Goal: Task Accomplishment & Management: Use online tool/utility

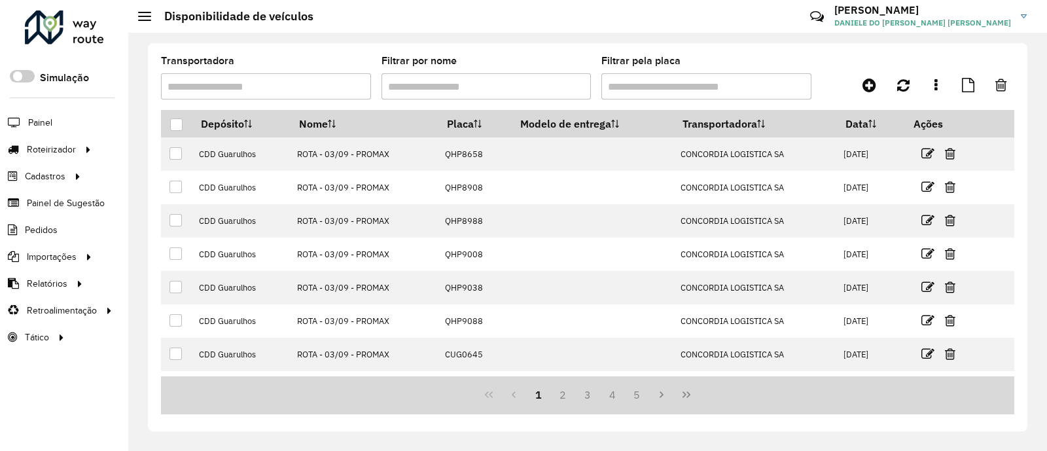
click at [0, 0] on link "Entregas" at bounding box center [0, 0] width 0 height 0
click at [176, 145] on span "Entregas" at bounding box center [166, 150] width 37 height 14
click at [195, 136] on link "Entregas" at bounding box center [218, 149] width 160 height 26
click at [196, 152] on link "Entregas" at bounding box center [218, 149] width 160 height 26
click at [37, 116] on span "Painel" at bounding box center [41, 123] width 27 height 14
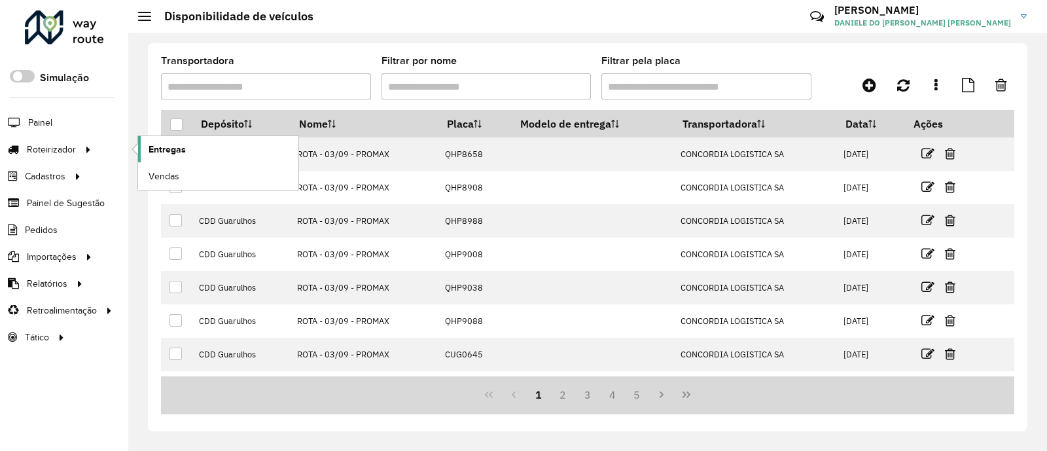
click at [169, 145] on span "Entregas" at bounding box center [166, 150] width 37 height 14
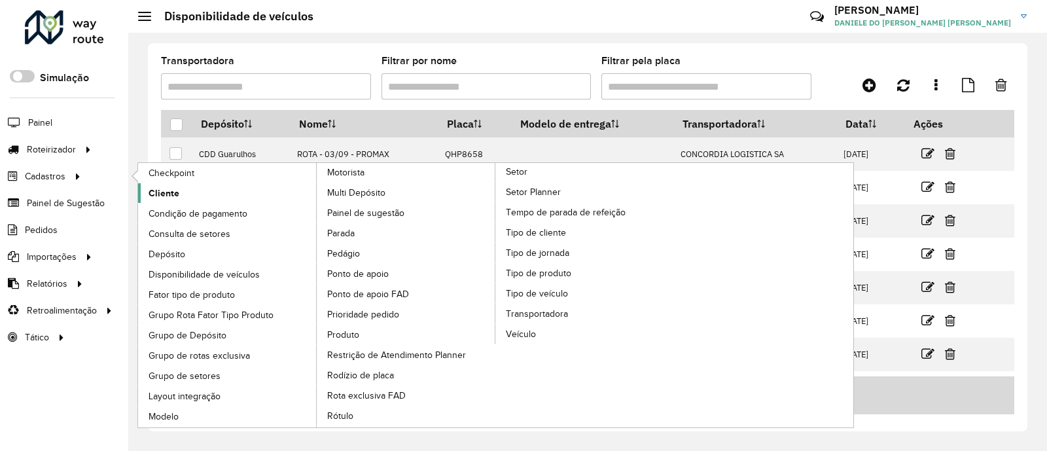
click at [186, 194] on link "Cliente" at bounding box center [227, 193] width 179 height 20
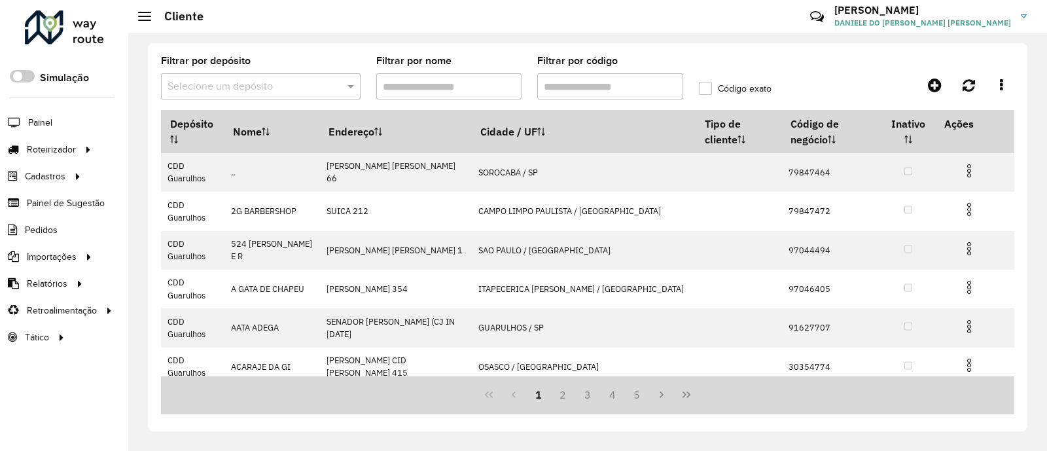
click at [585, 93] on input "Filtrar por código" at bounding box center [610, 86] width 146 height 26
click at [248, 86] on input "text" at bounding box center [247, 87] width 160 height 16
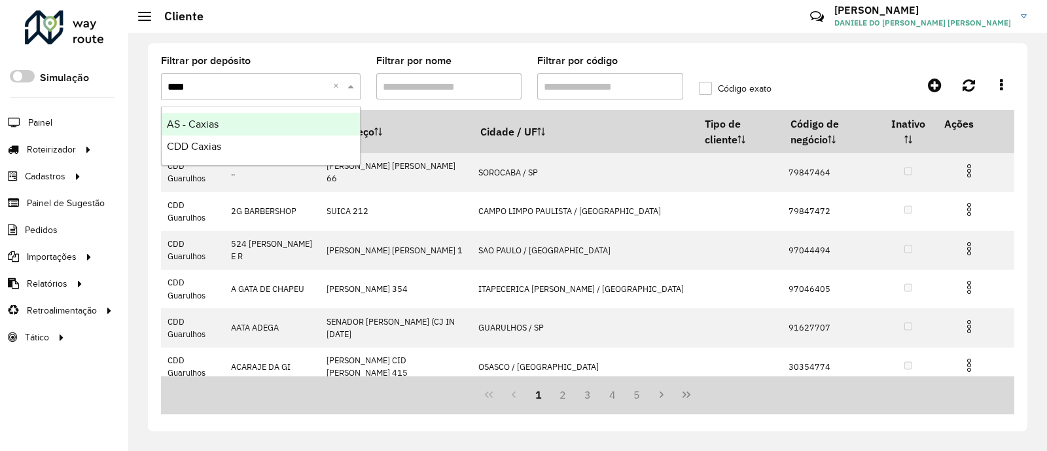
type input "*****"
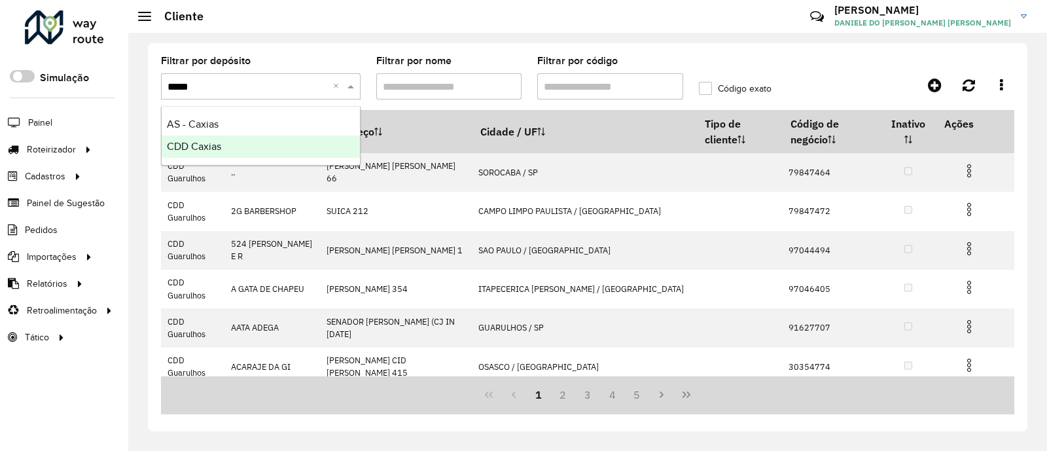
click at [212, 145] on span "CDD Caxias" at bounding box center [194, 146] width 54 height 11
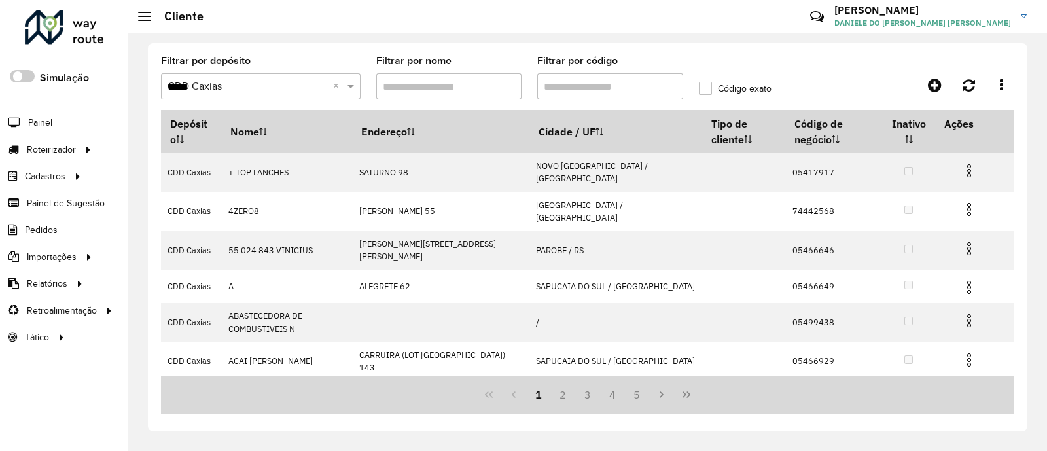
click at [596, 94] on input "Filtrar por código" at bounding box center [610, 86] width 146 height 26
click at [602, 391] on button "4" at bounding box center [612, 394] width 25 height 25
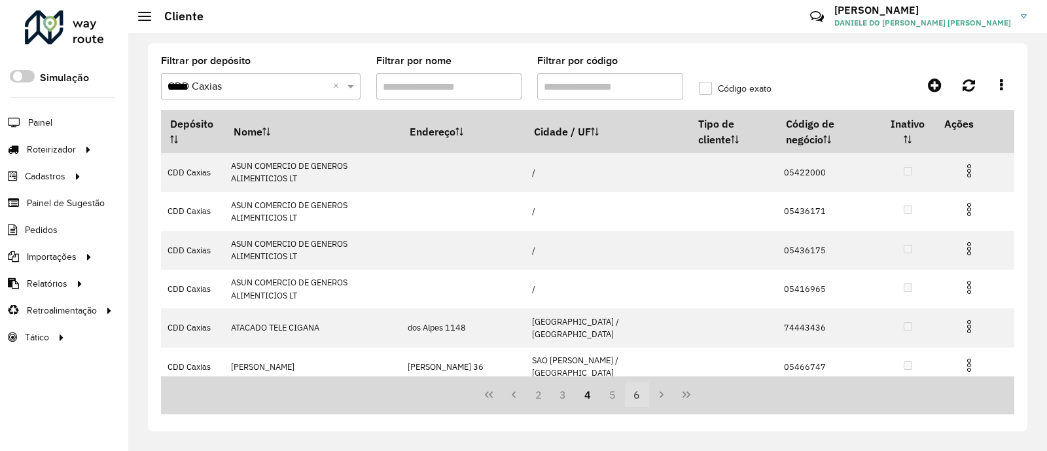
click at [629, 398] on button "6" at bounding box center [637, 394] width 25 height 25
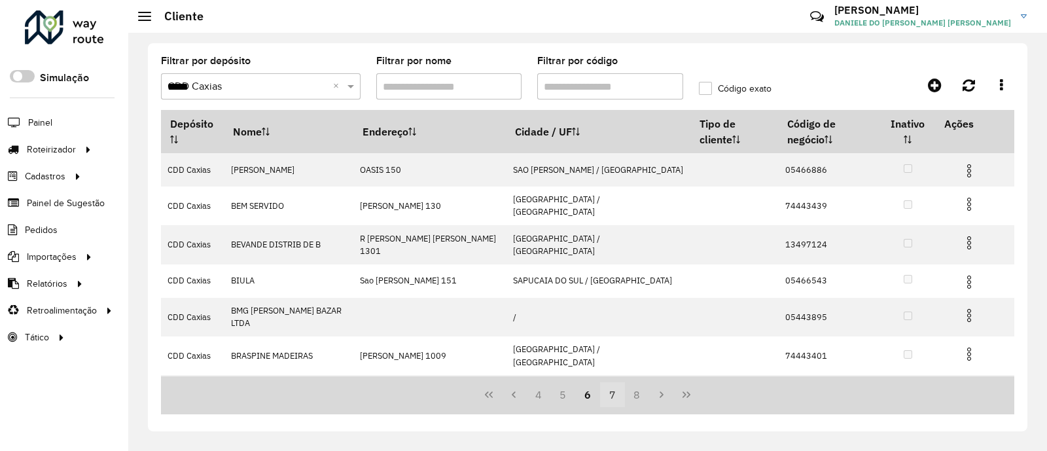
click at [604, 402] on button "7" at bounding box center [612, 394] width 25 height 25
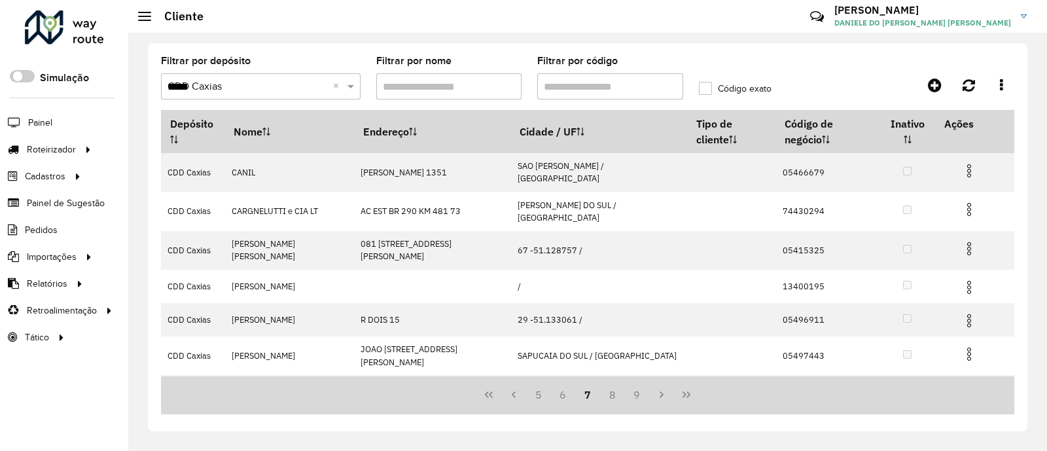
click at [584, 401] on button "7" at bounding box center [587, 394] width 25 height 25
click at [563, 398] on button "6" at bounding box center [562, 394] width 25 height 25
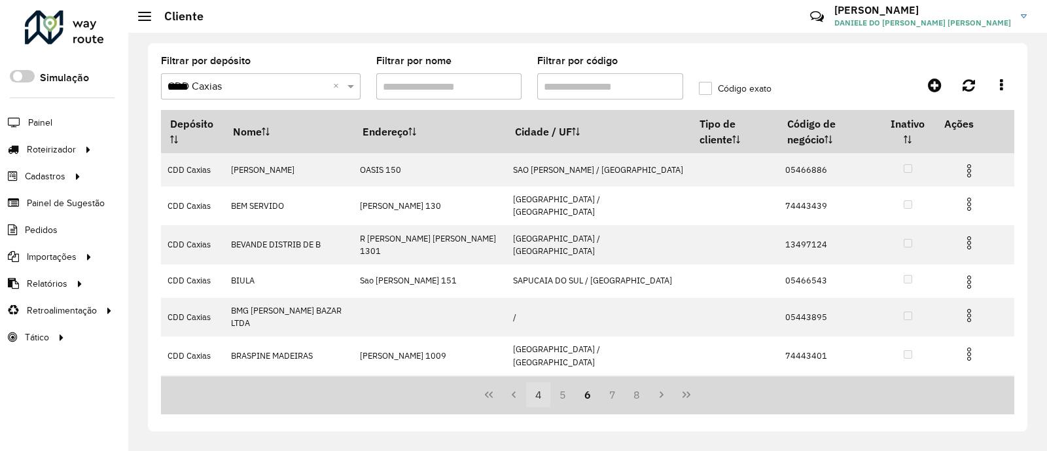
click at [540, 397] on button "4" at bounding box center [538, 394] width 25 height 25
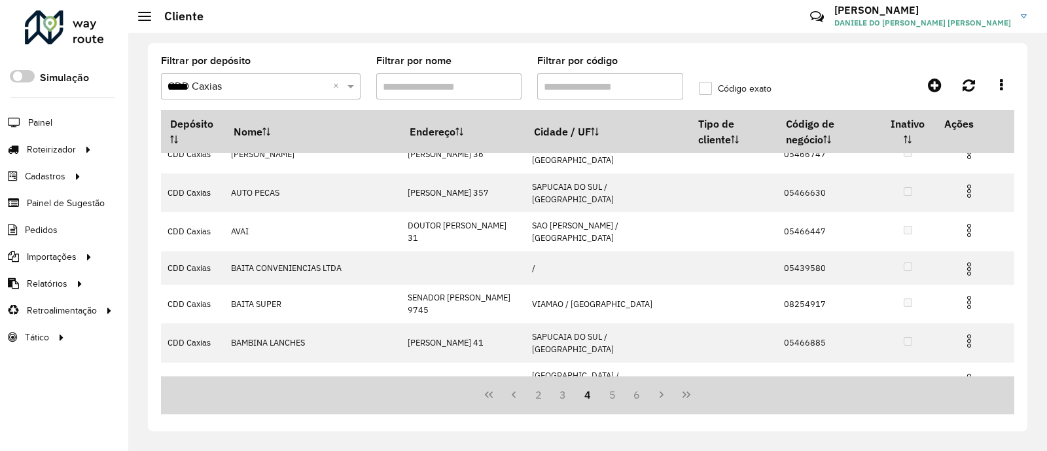
scroll to position [215, 0]
click at [597, 80] on input "Filtrar por código" at bounding box center [610, 86] width 146 height 26
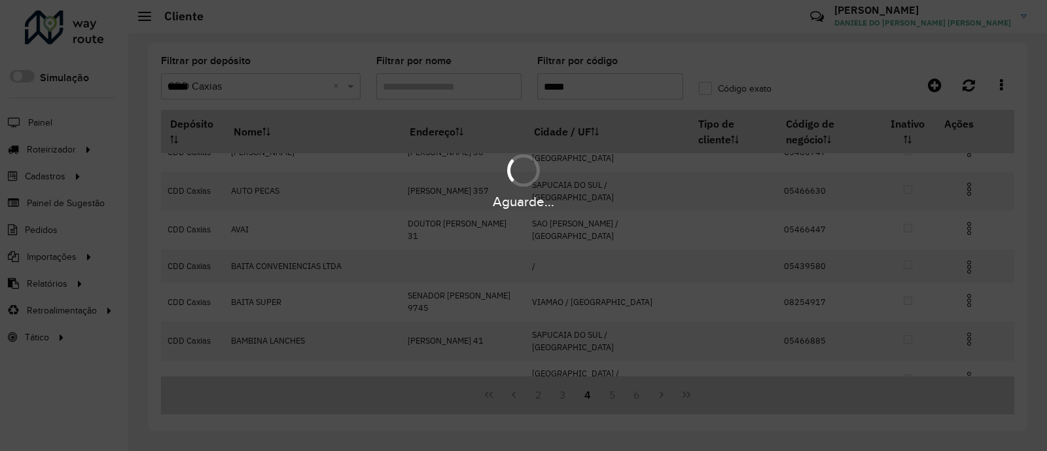
scroll to position [0, 0]
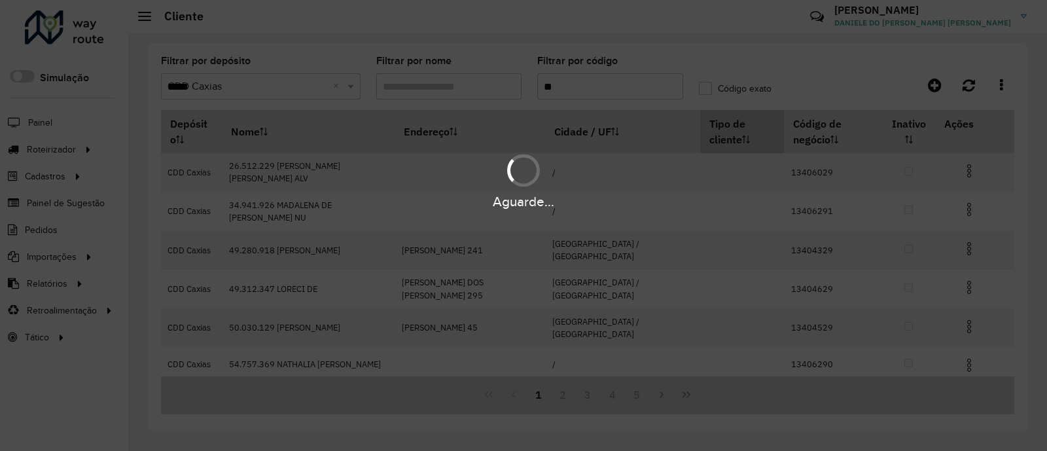
type input "***"
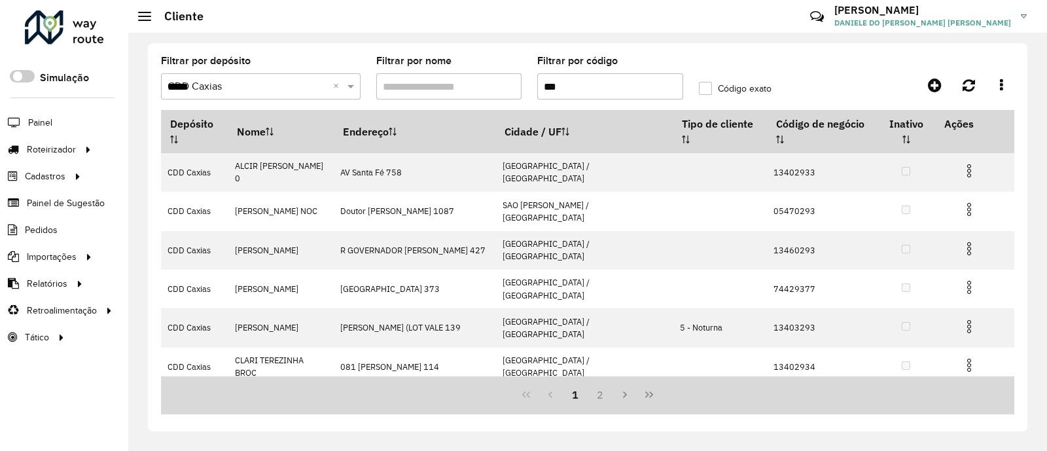
click at [599, 88] on input "***" at bounding box center [610, 86] width 146 height 26
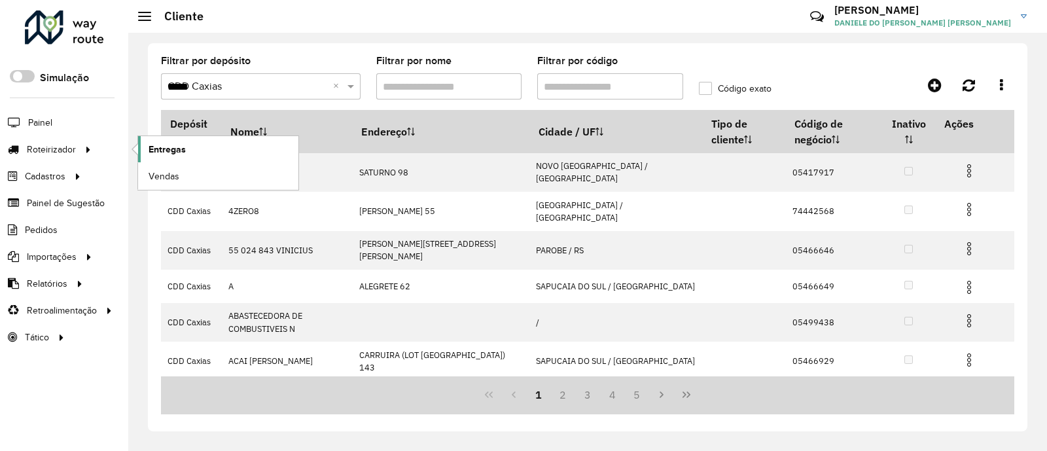
click at [150, 147] on span "Entregas" at bounding box center [166, 150] width 37 height 14
click at [165, 141] on link "Entregas" at bounding box center [218, 149] width 160 height 26
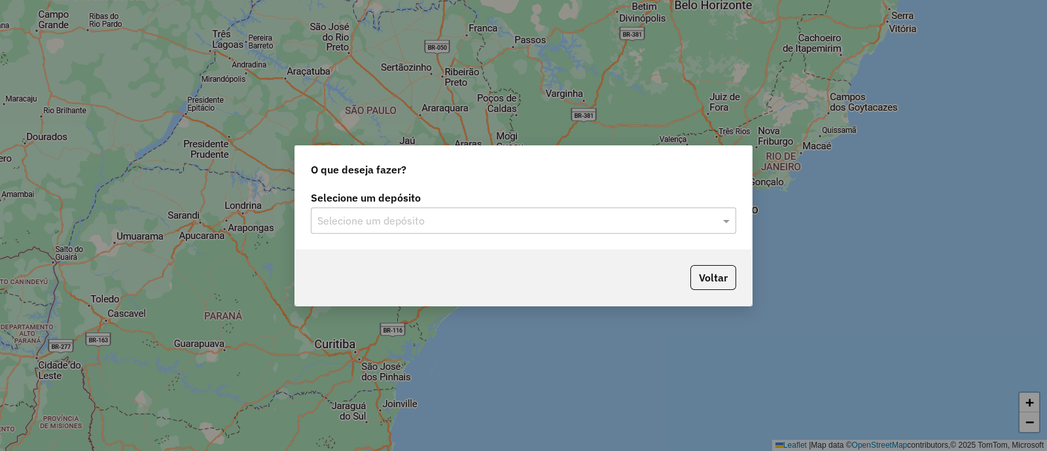
click at [450, 215] on input "text" at bounding box center [510, 221] width 386 height 16
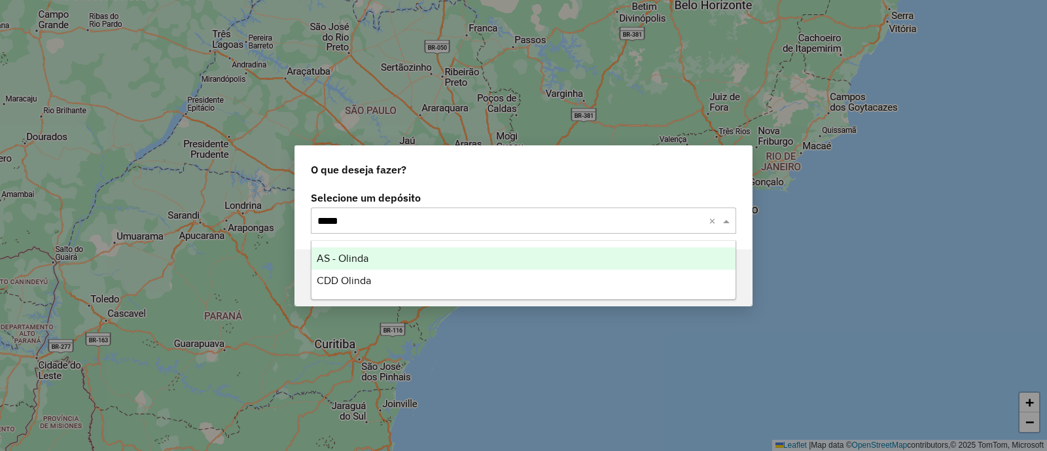
type input "******"
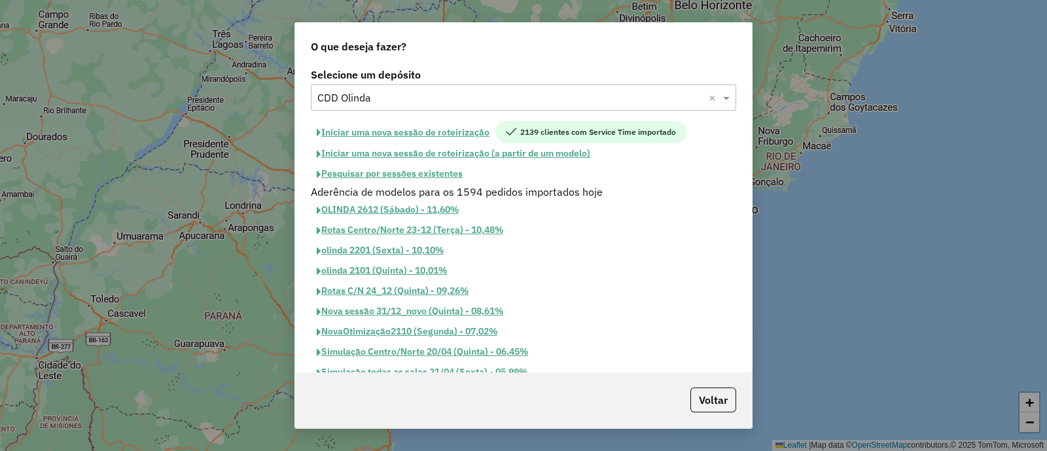
click at [436, 175] on button "Pesquisar por sessões existentes" at bounding box center [390, 174] width 158 height 20
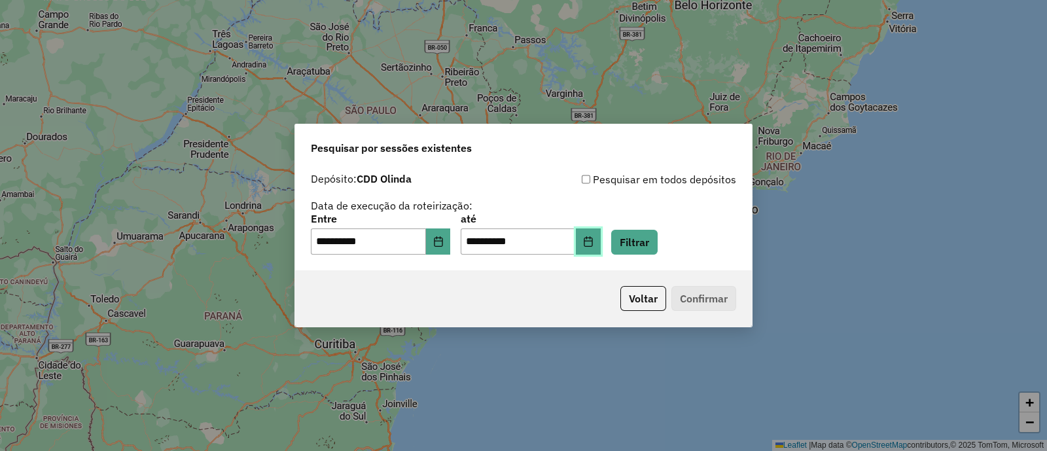
click at [593, 243] on icon "Choose Date" at bounding box center [588, 241] width 10 height 10
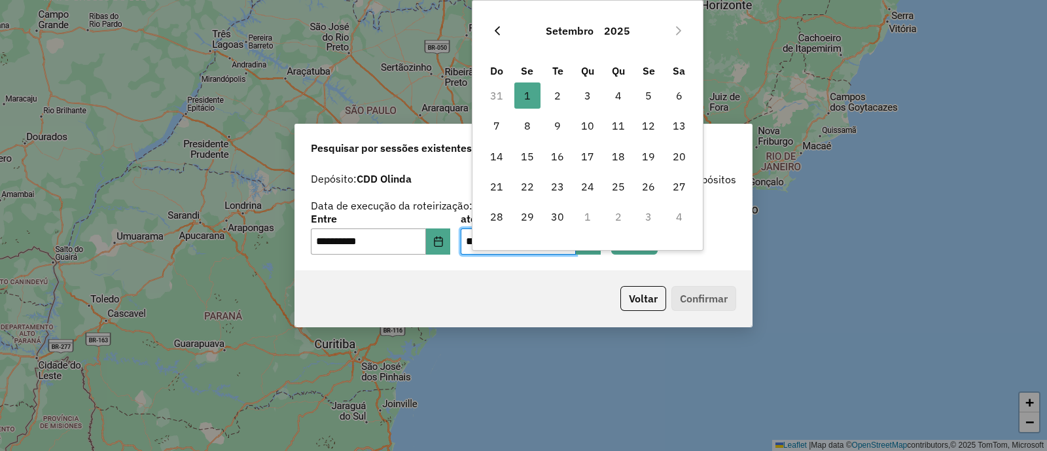
click at [497, 37] on button "Previous Month" at bounding box center [497, 30] width 21 height 21
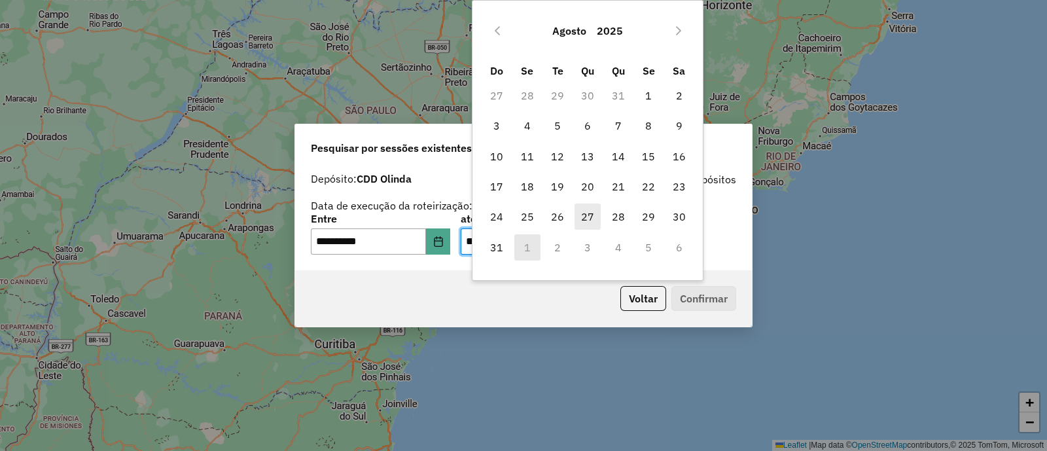
click at [576, 220] on span "27" at bounding box center [587, 216] width 26 height 26
type input "**********"
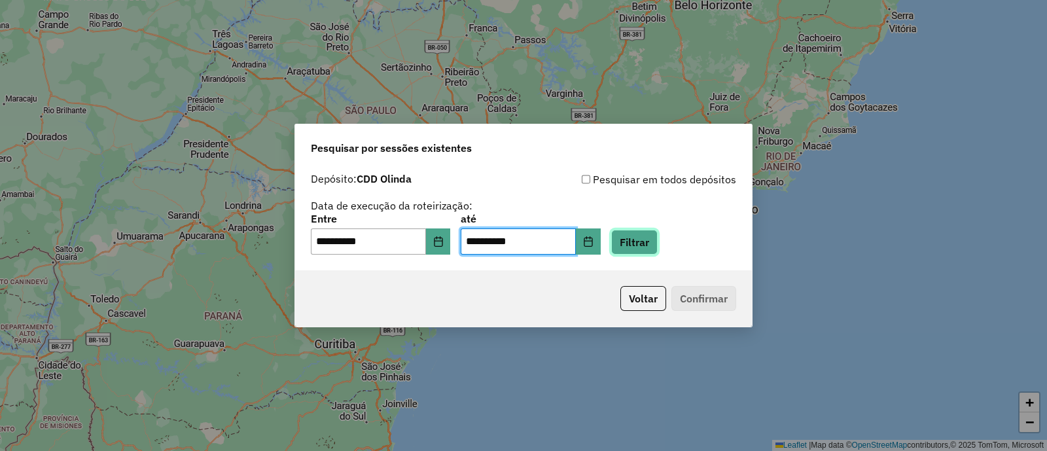
click at [643, 238] on button "Filtrar" at bounding box center [634, 242] width 46 height 25
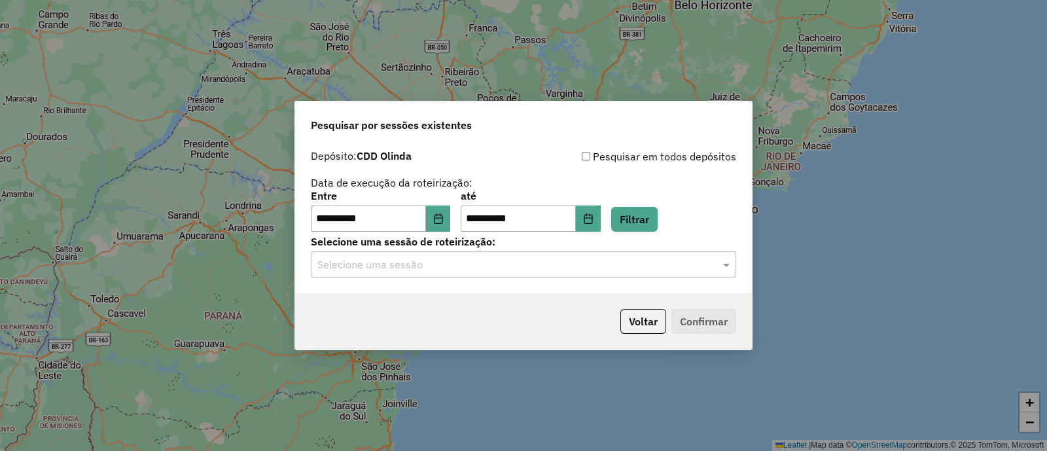
click at [463, 270] on input "text" at bounding box center [510, 265] width 386 height 16
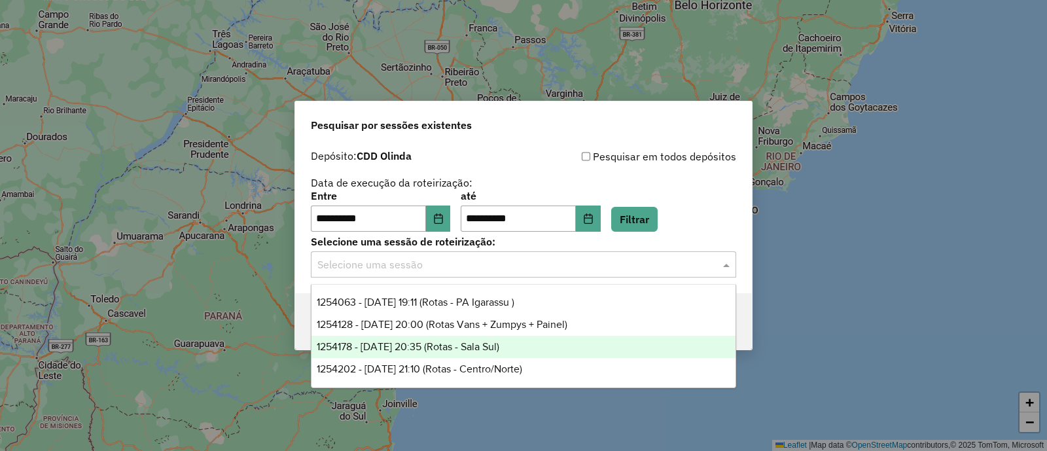
click at [499, 347] on span "1254178 - 27/08/2025 20:35 (Rotas - Sala Sul)" at bounding box center [408, 346] width 183 height 11
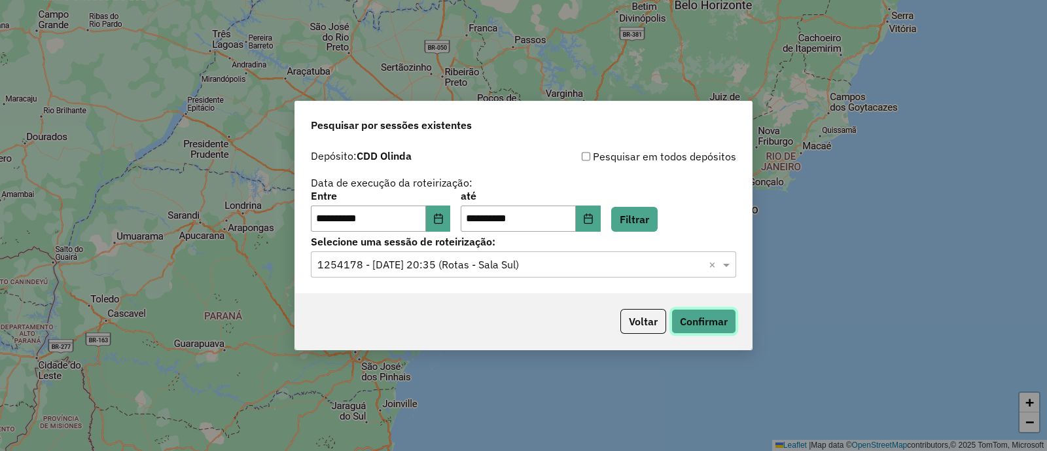
click at [684, 330] on button "Confirmar" at bounding box center [703, 321] width 65 height 25
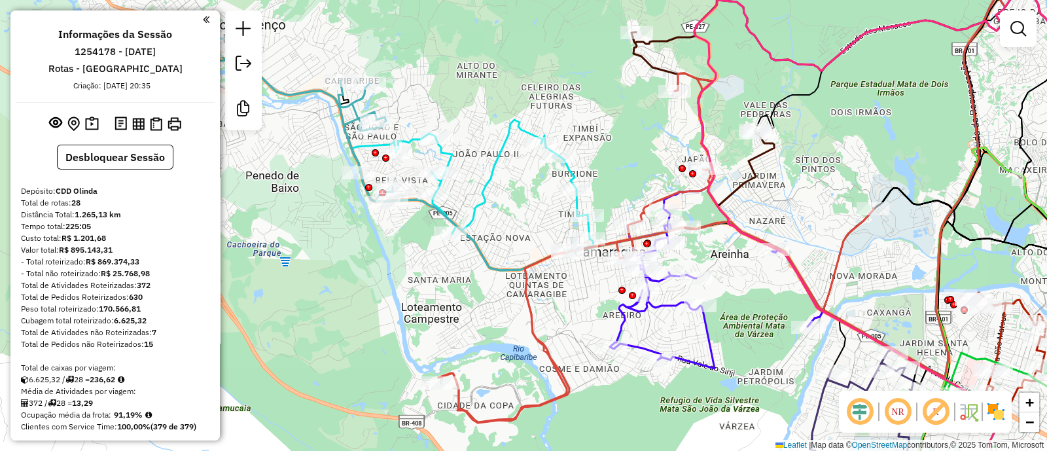
click at [489, 170] on icon at bounding box center [517, 195] width 333 height 150
select select "**********"
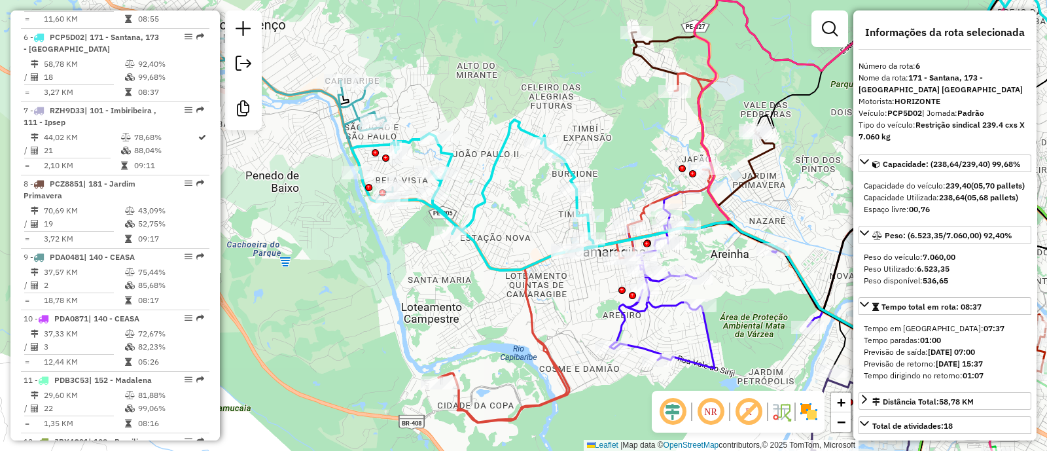
scroll to position [436, 0]
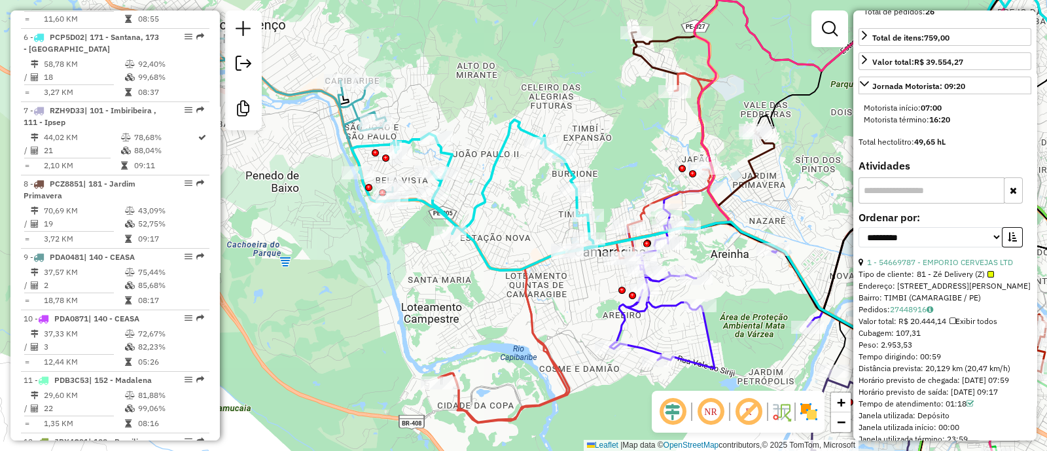
click at [655, 417] on div "NR R" at bounding box center [738, 412] width 173 height 42
click at [661, 412] on em at bounding box center [672, 411] width 31 height 31
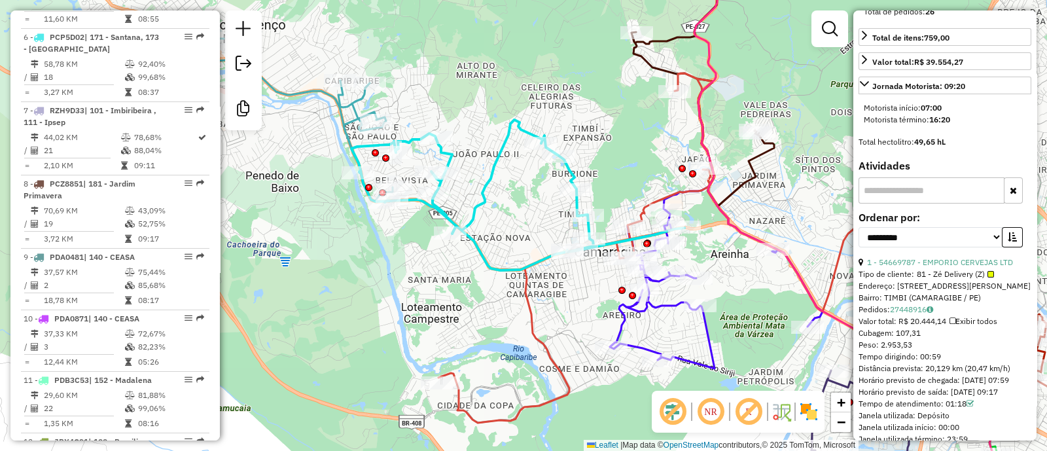
click at [733, 400] on em at bounding box center [748, 411] width 31 height 31
click at [807, 408] on img at bounding box center [808, 411] width 21 height 21
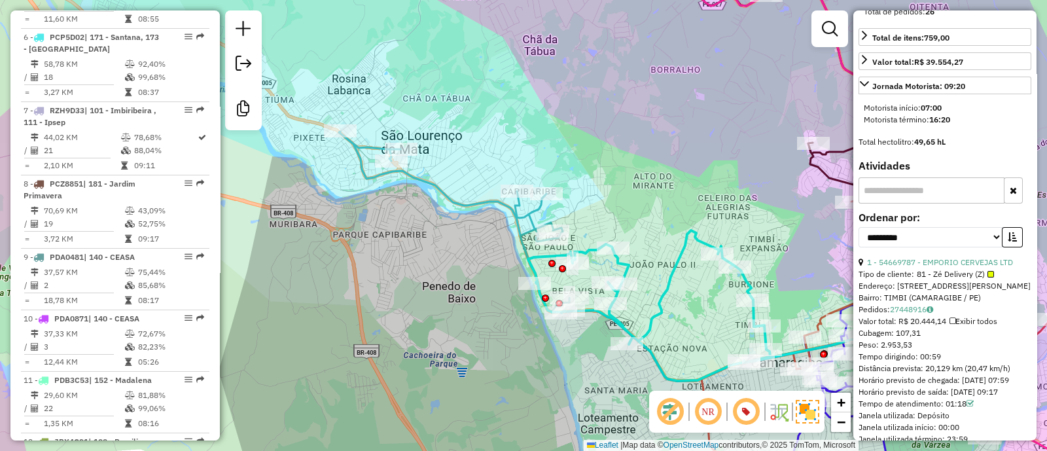
click at [493, 201] on icon at bounding box center [454, 221] width 230 height 181
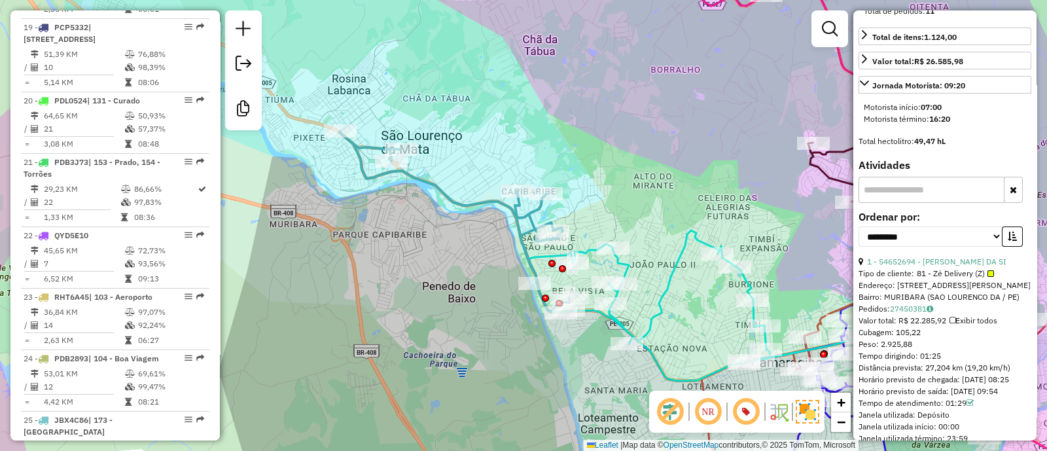
scroll to position [2207, 0]
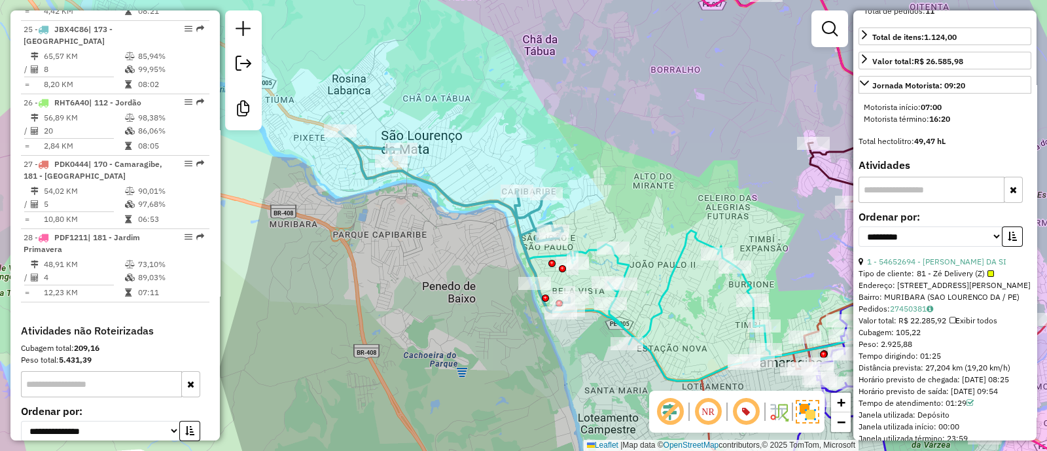
click at [669, 277] on icon at bounding box center [694, 305] width 333 height 150
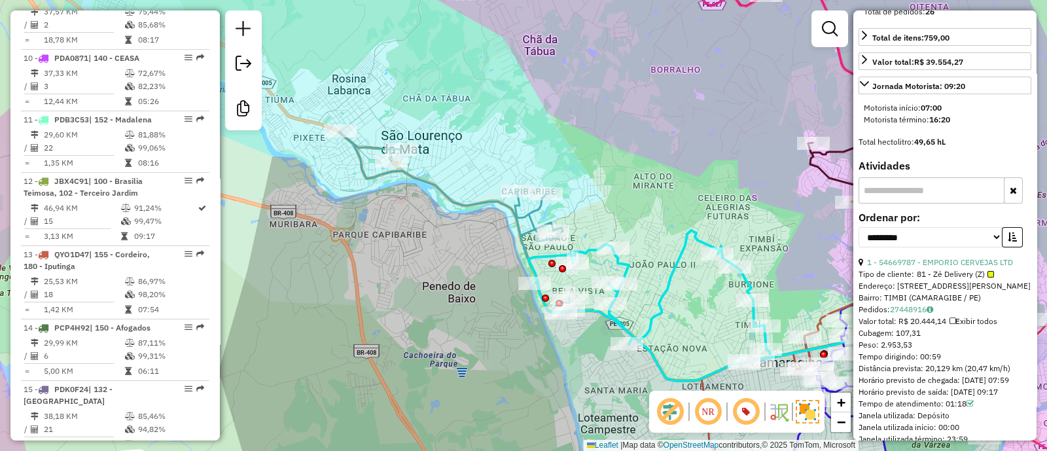
scroll to position [901, 0]
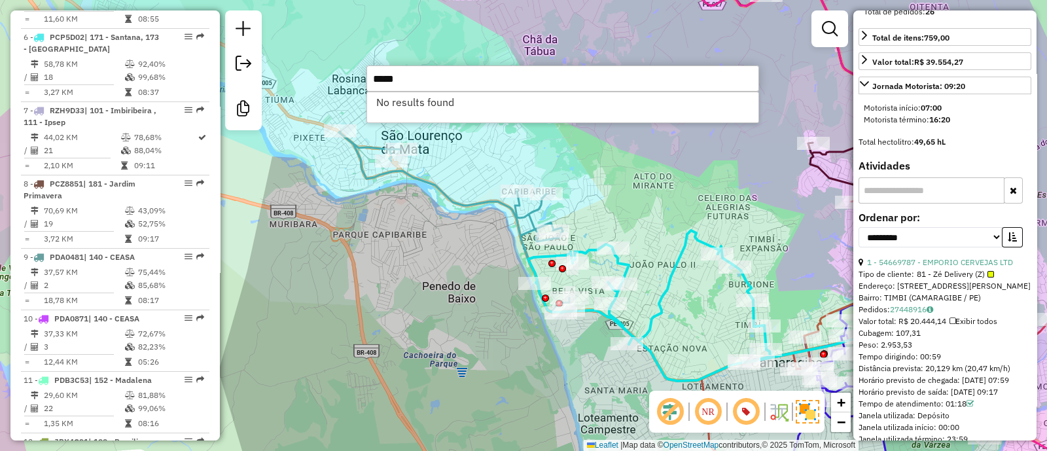
click at [381, 77] on input "*****" at bounding box center [562, 78] width 393 height 26
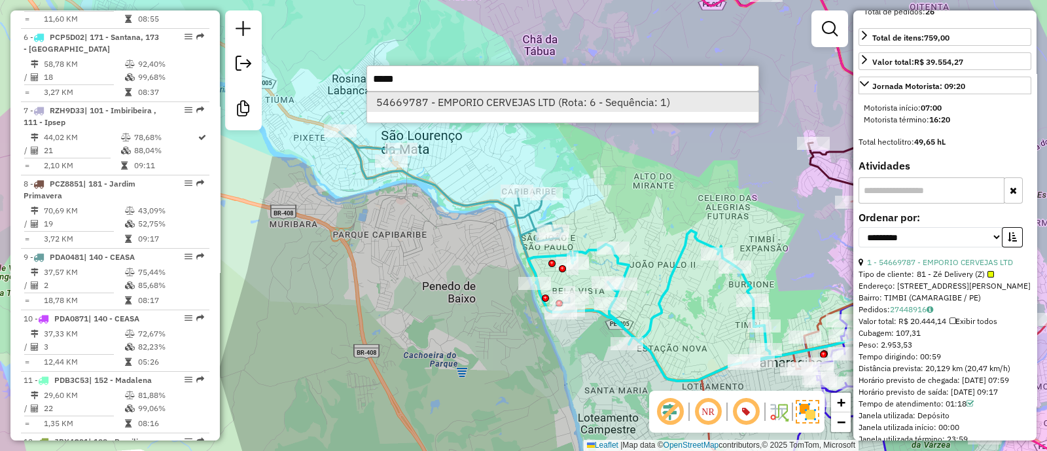
type input "*****"
click at [435, 93] on li "54669787 - EMPORIO CERVEJAS LTD (Rota: 6 - Sequência: 1)" at bounding box center [562, 102] width 391 height 20
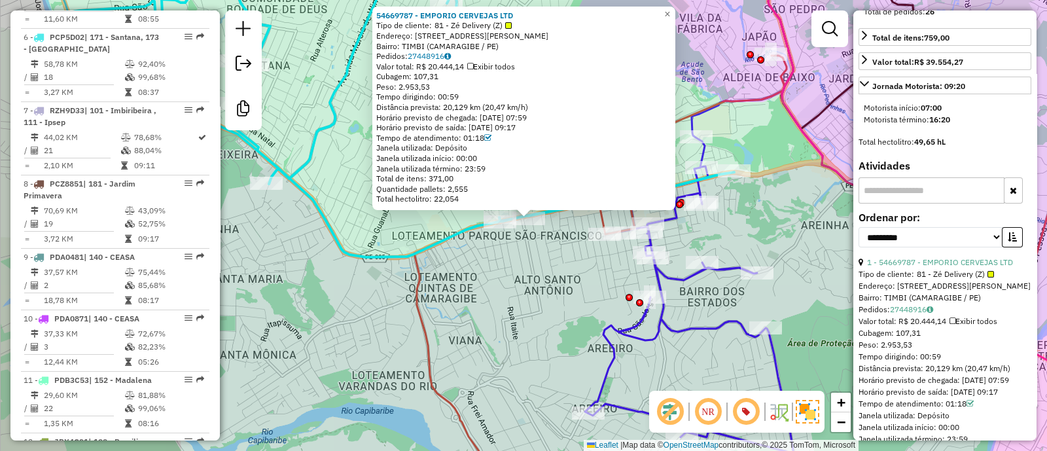
click at [507, 292] on div "54669787 - EMPORIO CERVEJAS LTD Tipo de cliente: 81 - Zé Delivery (Z) Endereço:…" at bounding box center [523, 225] width 1047 height 451
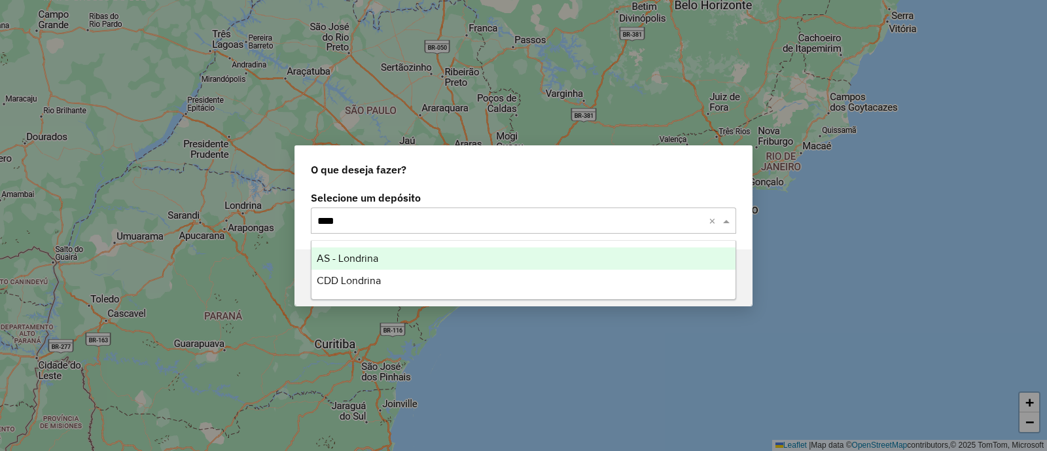
type input "*****"
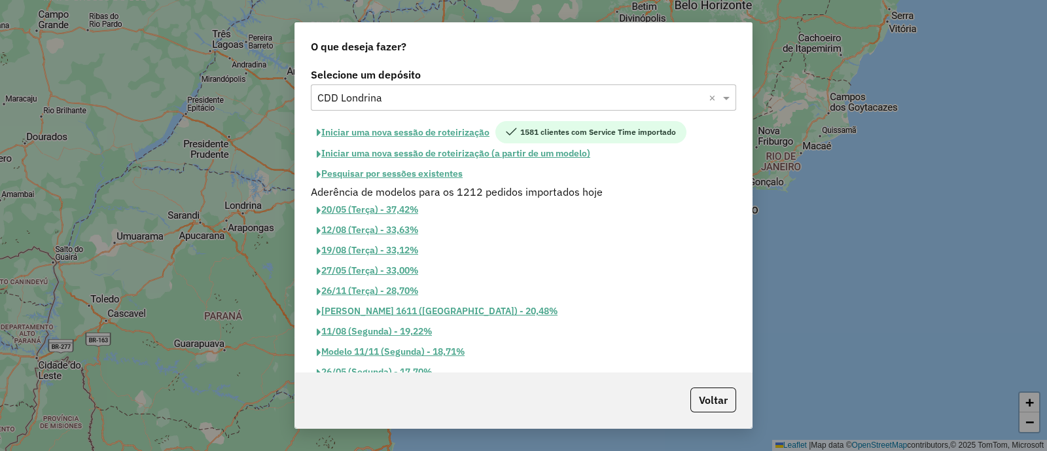
click at [408, 129] on button "Iniciar uma nova sessão de roteirização" at bounding box center [403, 132] width 184 height 22
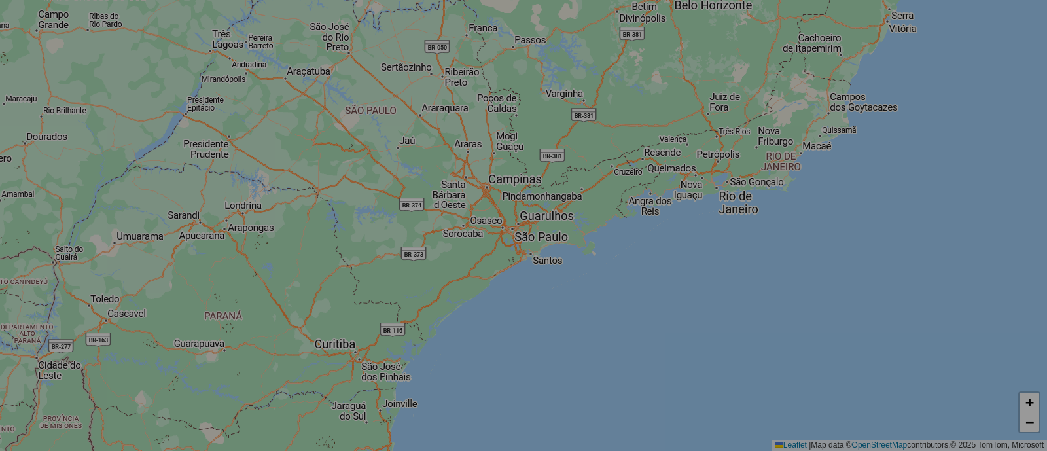
select select "*"
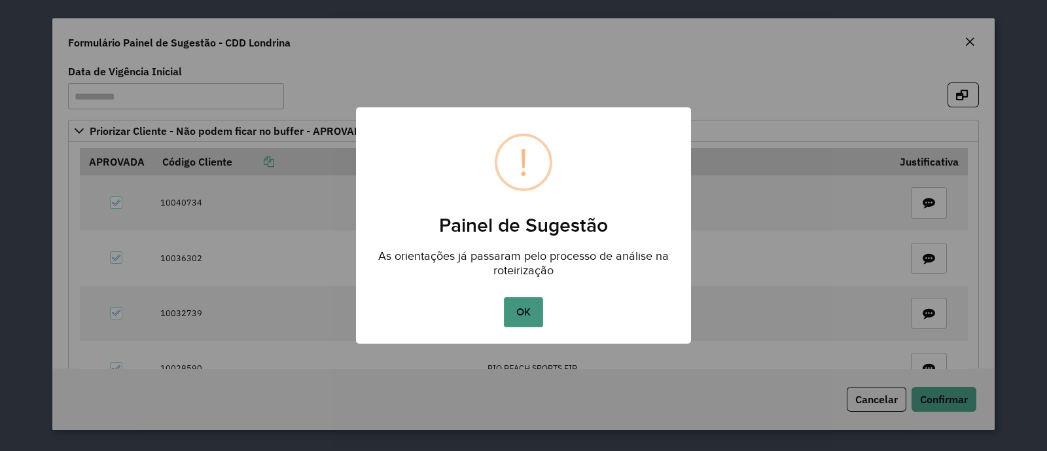
click at [530, 315] on button "OK" at bounding box center [523, 312] width 39 height 30
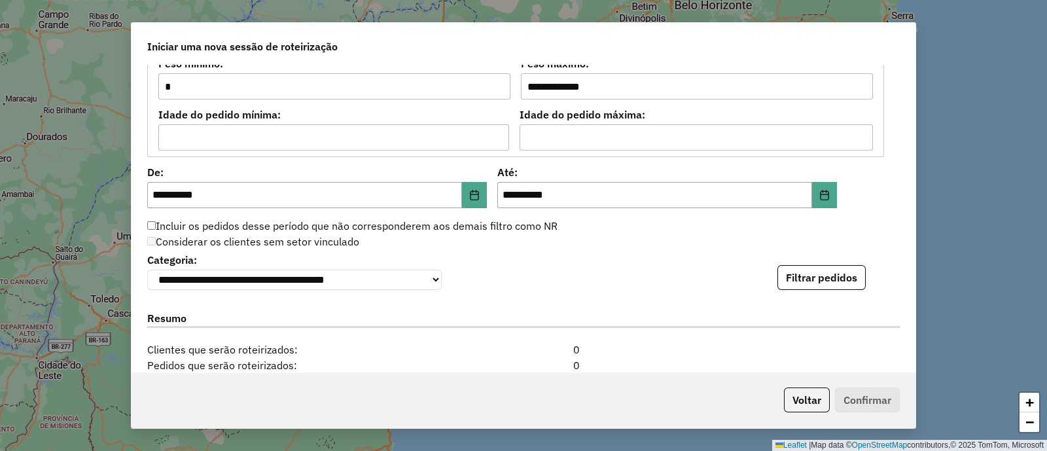
scroll to position [1308, 0]
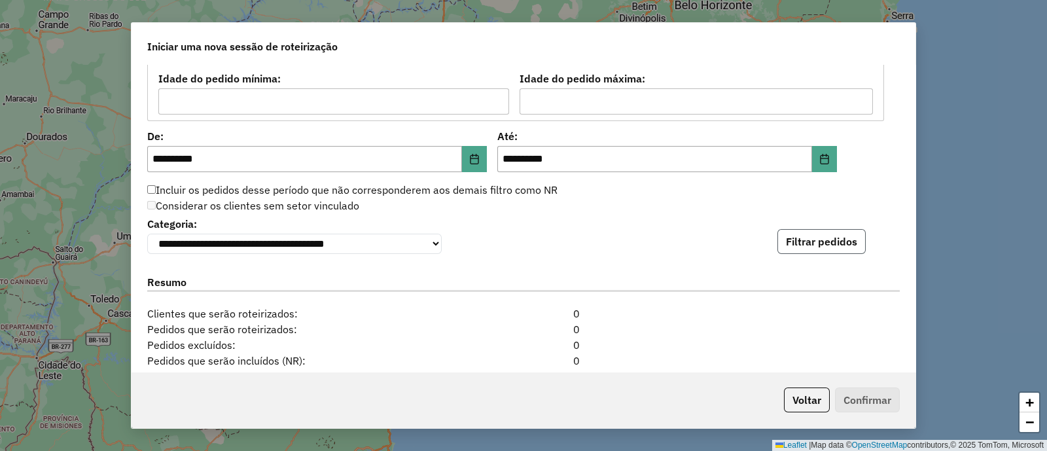
click at [807, 239] on button "Filtrar pedidos" at bounding box center [821, 241] width 88 height 25
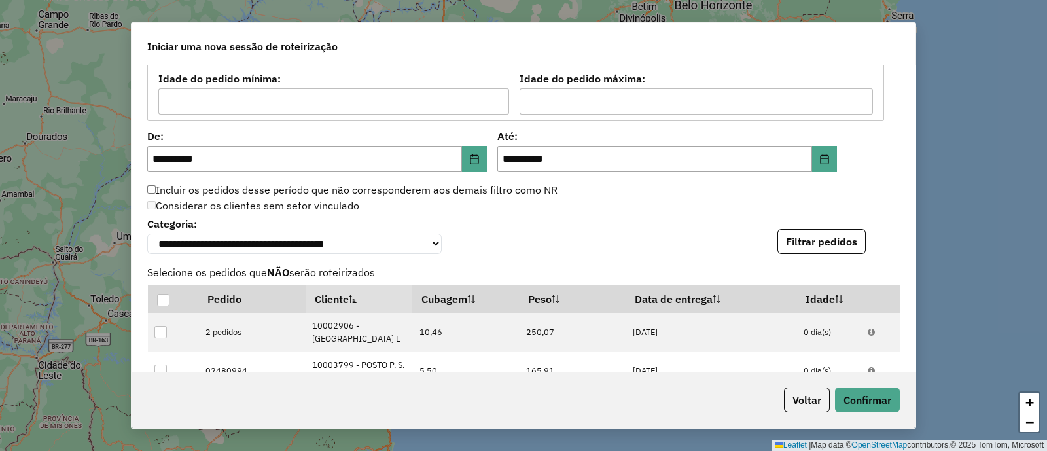
scroll to position [1743, 0]
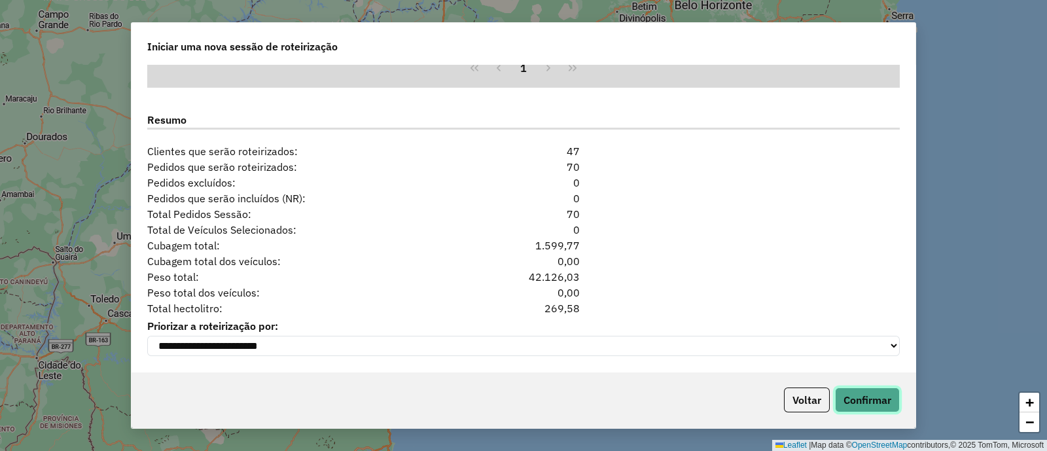
click at [869, 391] on button "Confirmar" at bounding box center [867, 399] width 65 height 25
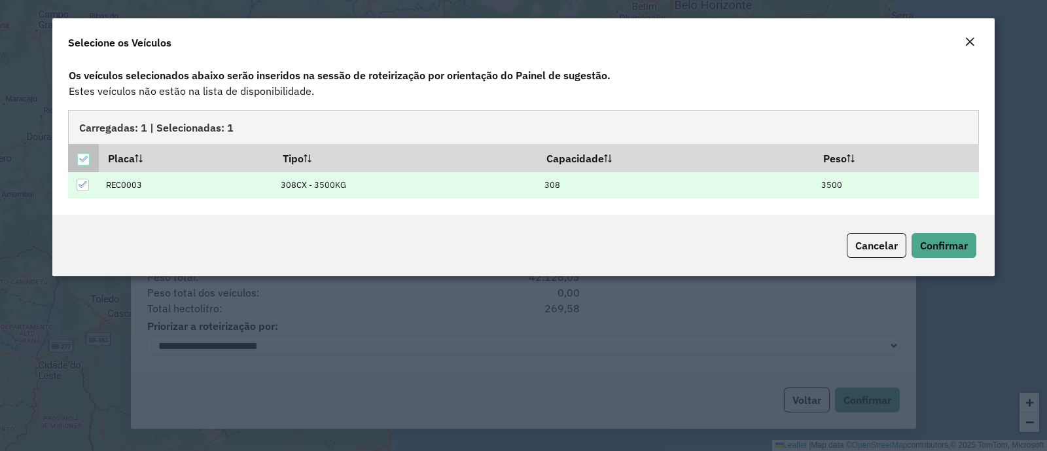
click at [83, 159] on icon at bounding box center [83, 159] width 9 height 6
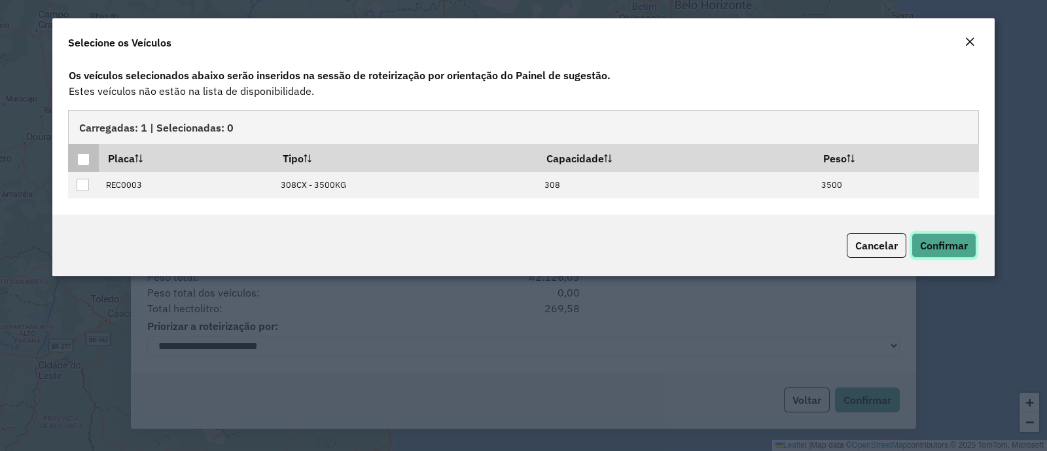
click at [953, 247] on span "Confirmar" at bounding box center [944, 245] width 48 height 13
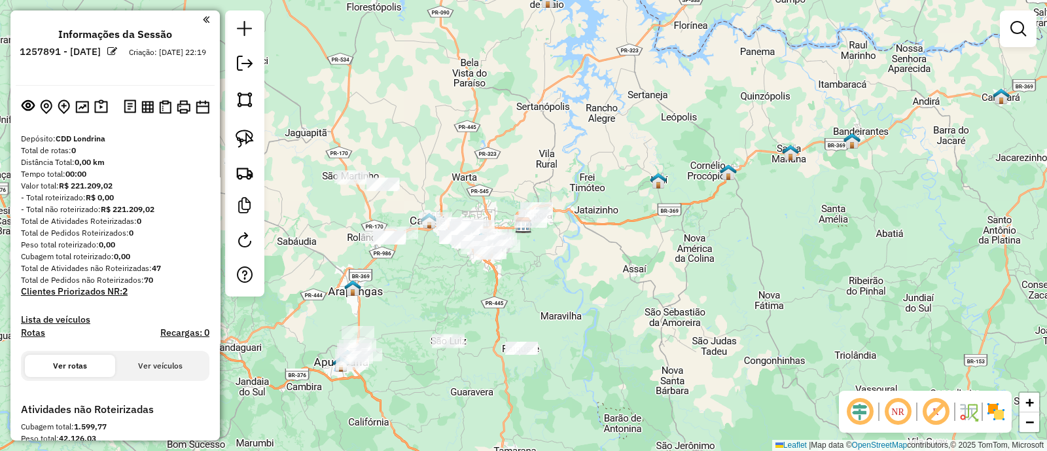
click at [117, 55] on em at bounding box center [112, 51] width 10 height 10
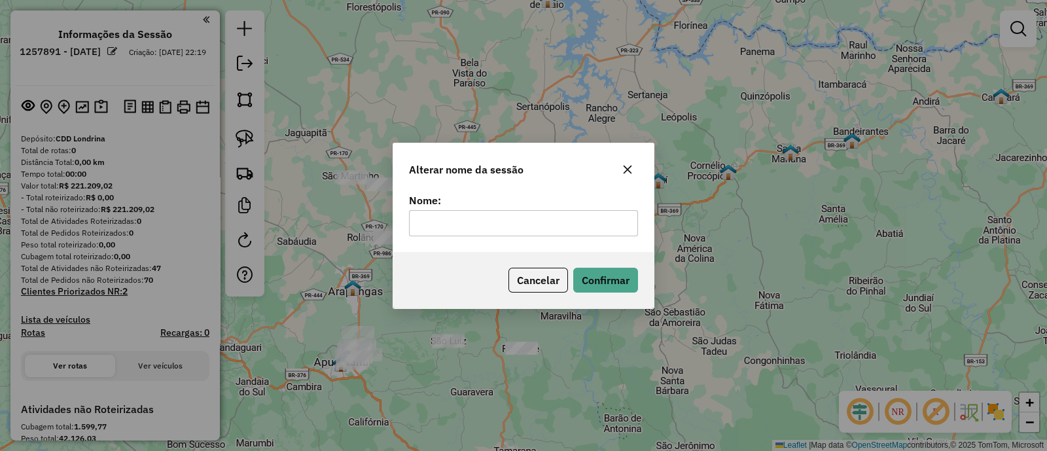
drag, startPoint x: 428, startPoint y: 220, endPoint x: 436, endPoint y: 223, distance: 8.5
click at [428, 220] on input "text" at bounding box center [523, 223] width 229 height 26
type input "******"
click at [636, 281] on button "Confirmar" at bounding box center [605, 280] width 65 height 25
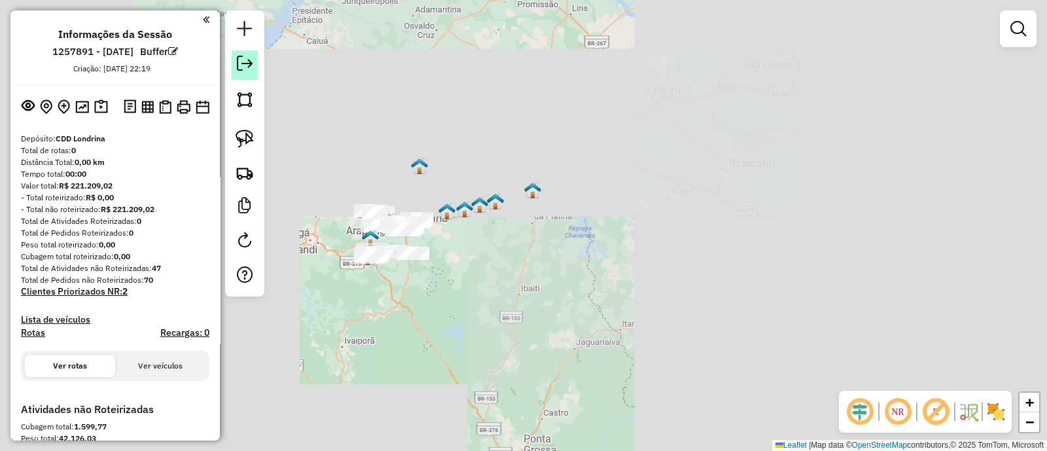
click at [240, 67] on em at bounding box center [245, 64] width 16 height 16
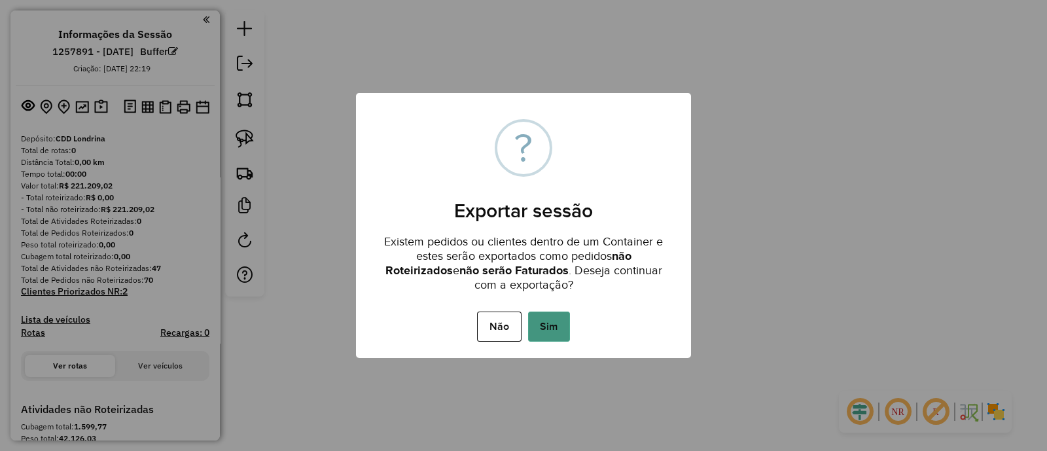
click at [554, 321] on button "Sim" at bounding box center [549, 326] width 42 height 30
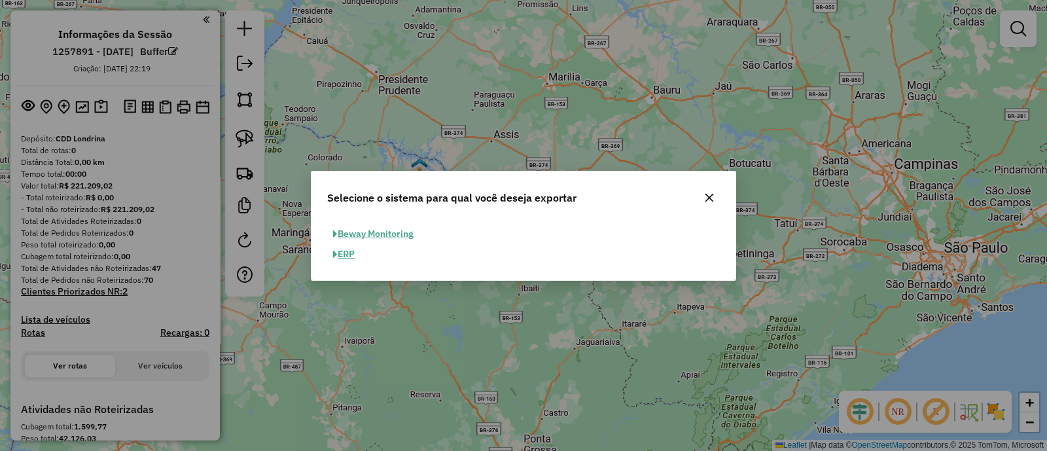
click at [355, 256] on button "ERP" at bounding box center [343, 254] width 33 height 20
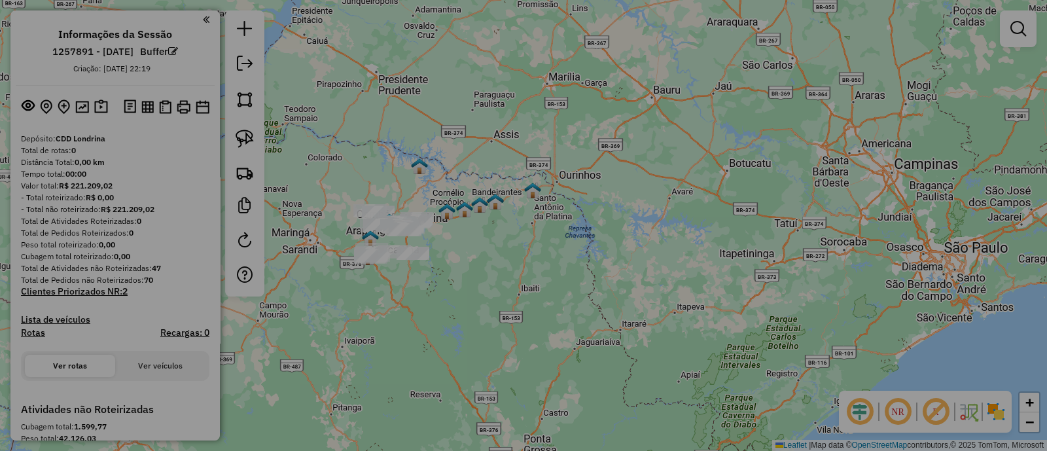
select select "*********"
select select "**"
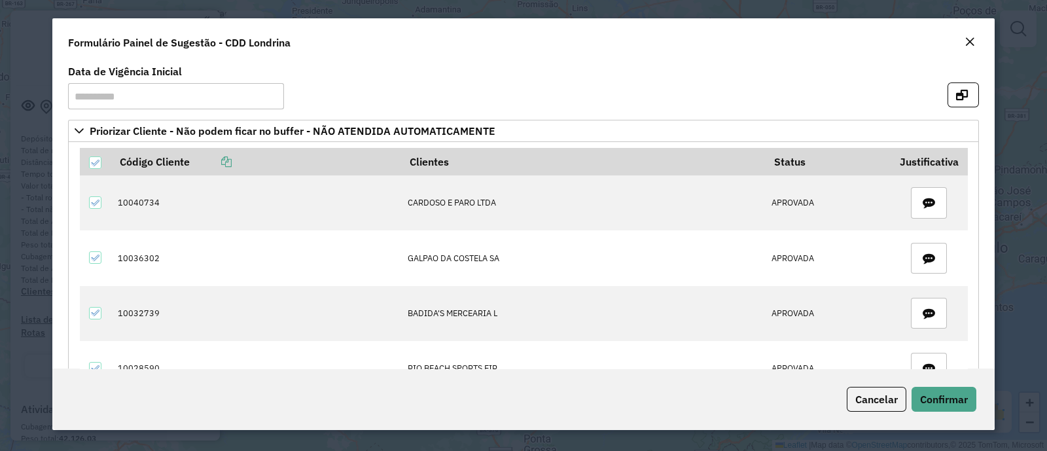
scroll to position [545, 0]
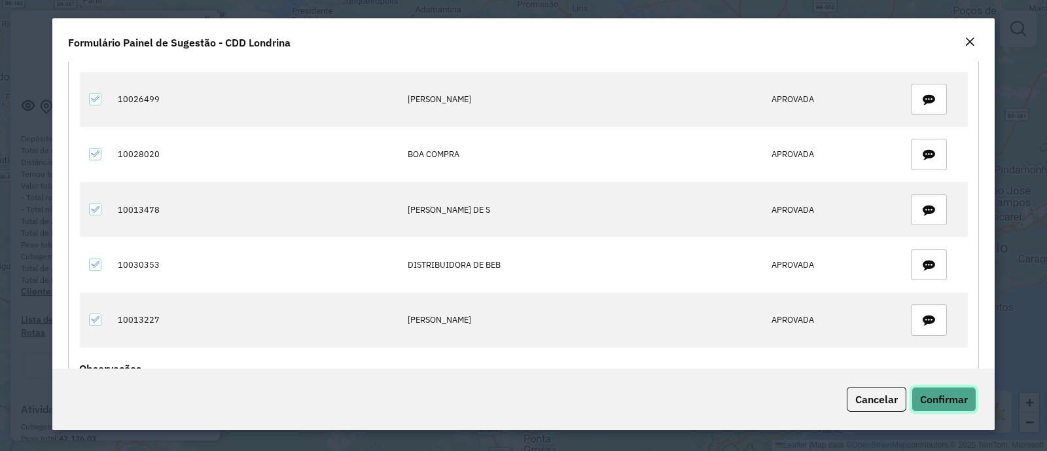
click at [930, 399] on span "Confirmar" at bounding box center [944, 399] width 48 height 13
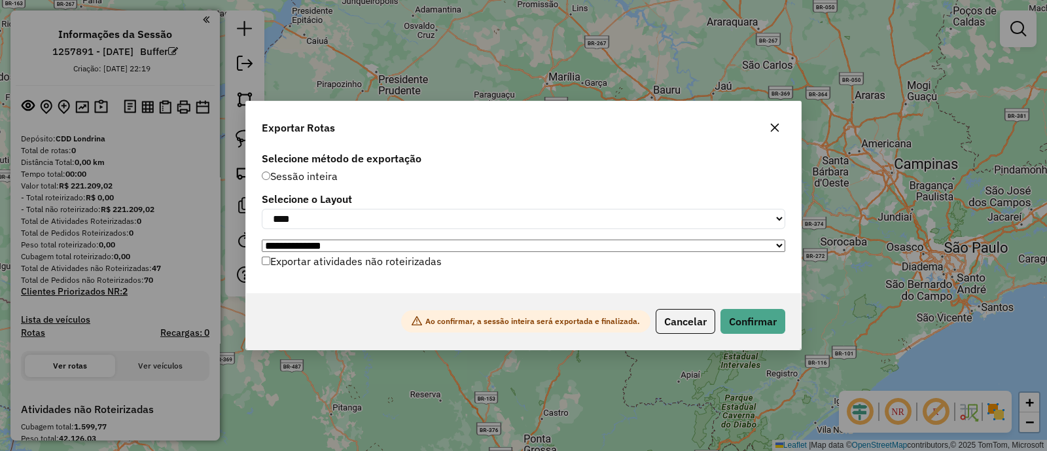
click at [328, 261] on label "Exportar atividades não roteirizadas" at bounding box center [352, 261] width 180 height 25
click at [742, 330] on button "Confirmar" at bounding box center [752, 321] width 65 height 25
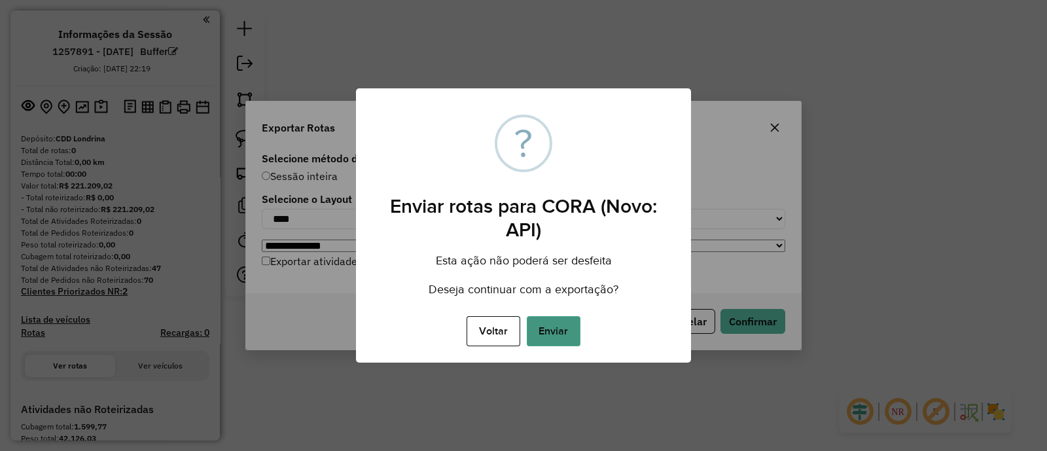
click at [573, 329] on button "Enviar" at bounding box center [554, 331] width 54 height 30
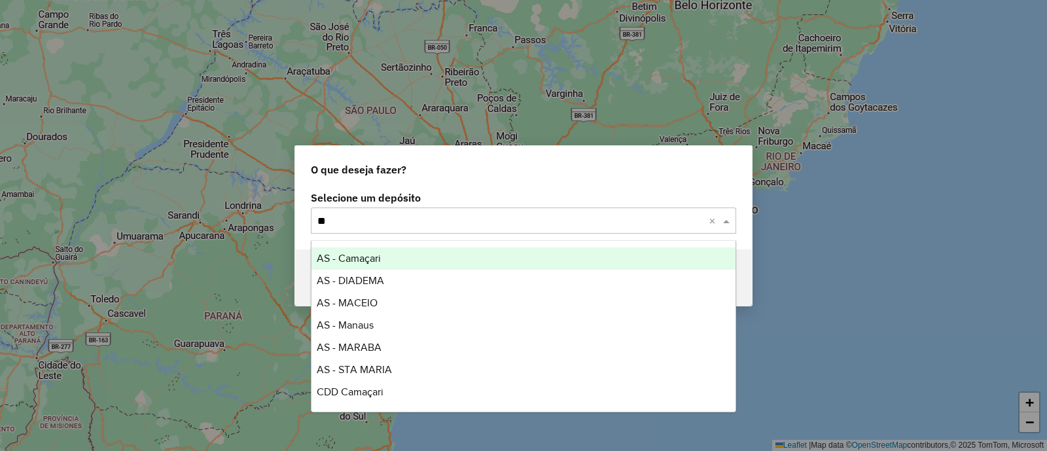
type input "***"
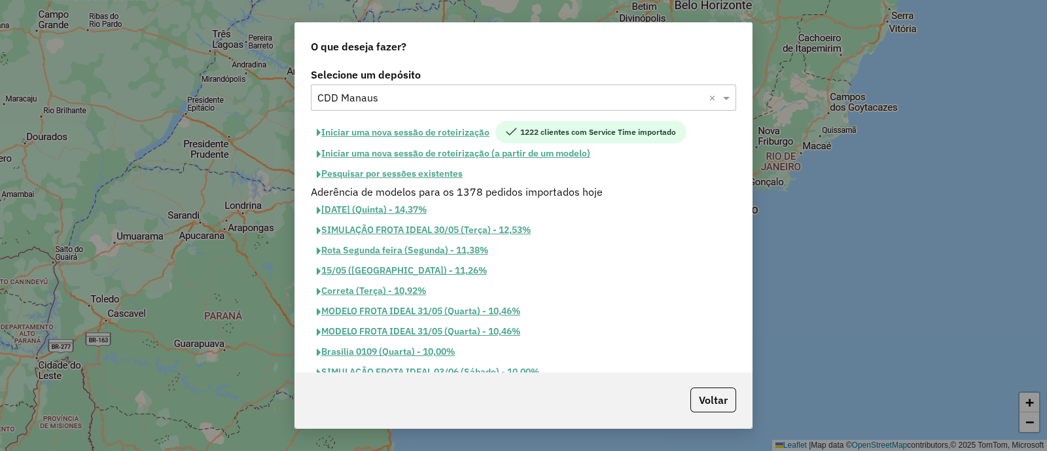
click at [401, 178] on button "Pesquisar por sessões existentes" at bounding box center [390, 174] width 158 height 20
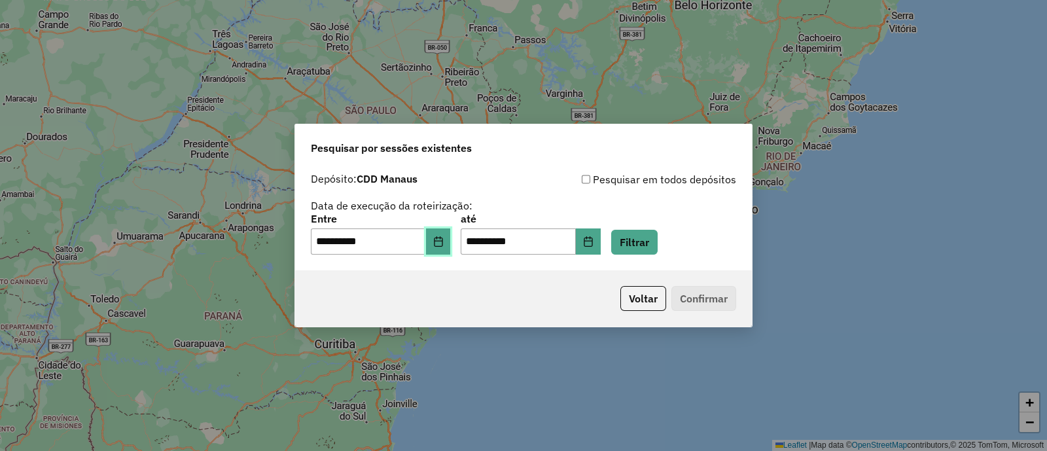
click at [442, 240] on icon "Choose Date" at bounding box center [438, 241] width 9 height 10
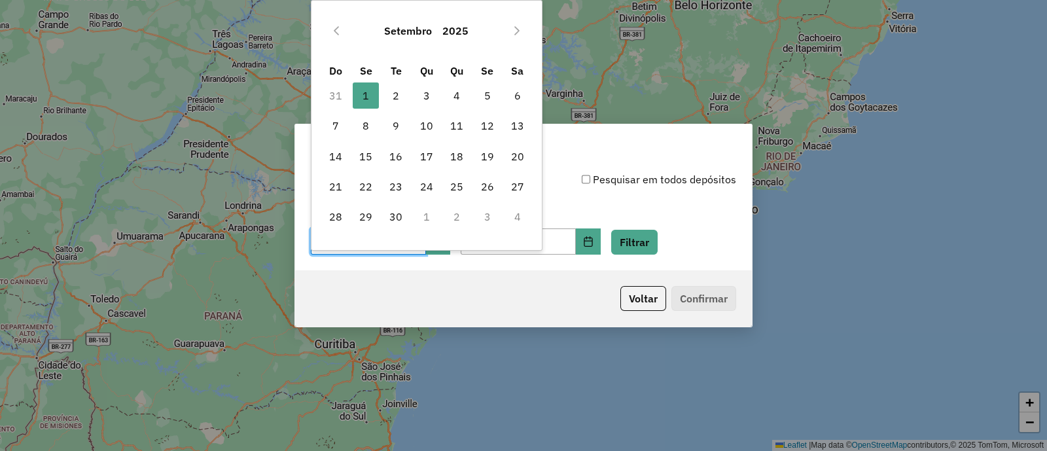
drag, startPoint x: 398, startPoint y: 95, endPoint x: 533, endPoint y: 169, distance: 154.0
click at [399, 95] on span "2" at bounding box center [396, 95] width 26 height 26
type input "**********"
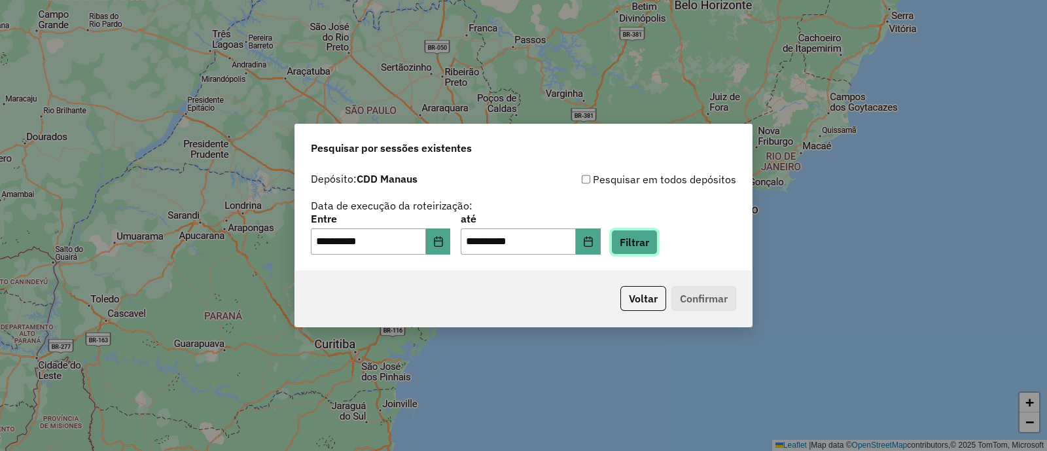
click at [657, 238] on button "Filtrar" at bounding box center [634, 242] width 46 height 25
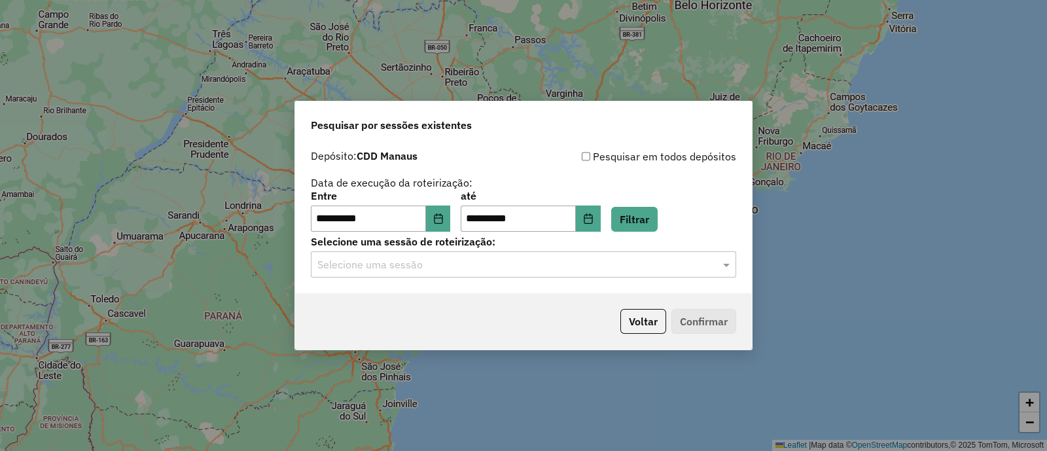
click at [471, 266] on input "text" at bounding box center [510, 265] width 386 height 16
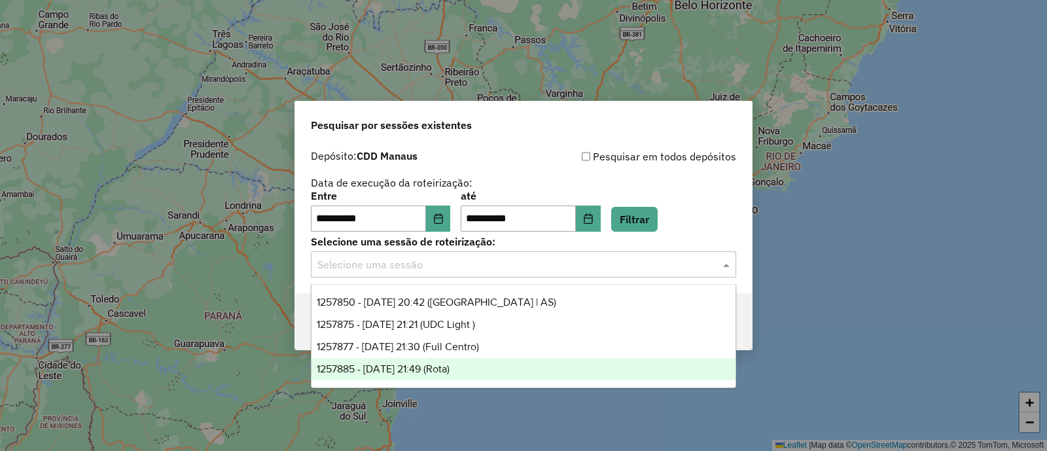
click at [489, 364] on div "1257885 - [DATE] 21:49 (Rota)" at bounding box center [523, 369] width 424 height 22
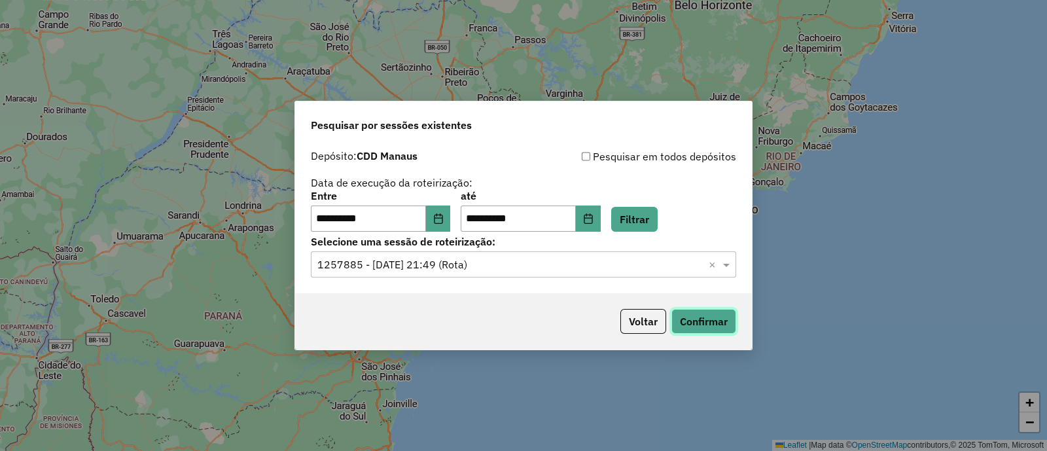
click at [686, 322] on button "Confirmar" at bounding box center [703, 321] width 65 height 25
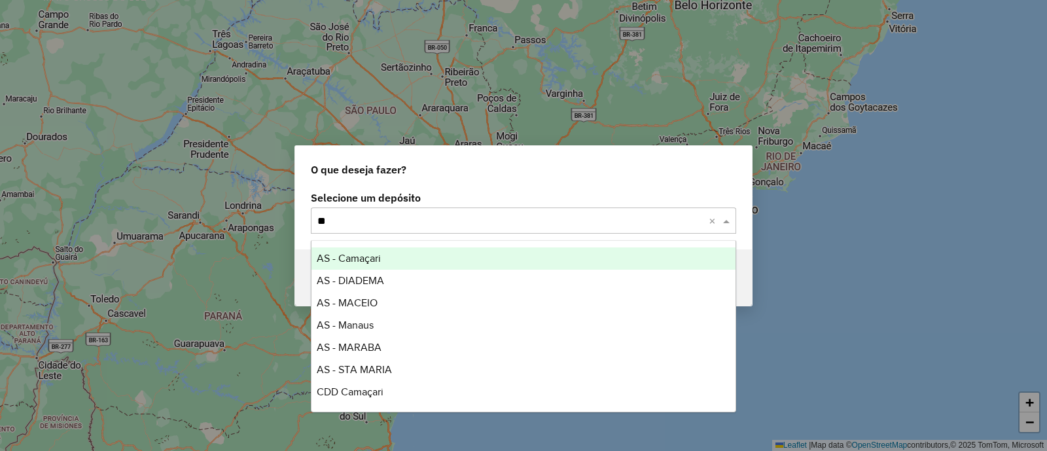
type input "***"
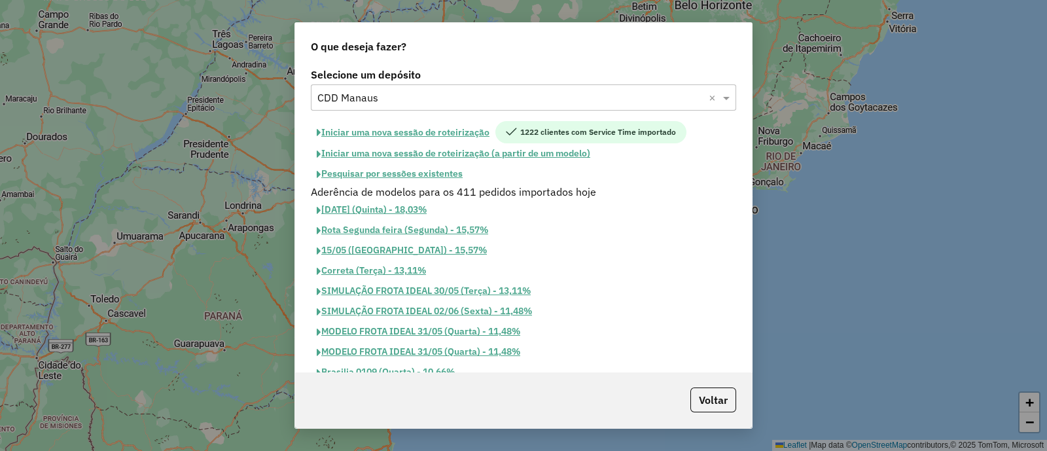
click at [452, 175] on button "Pesquisar por sessões existentes" at bounding box center [390, 174] width 158 height 20
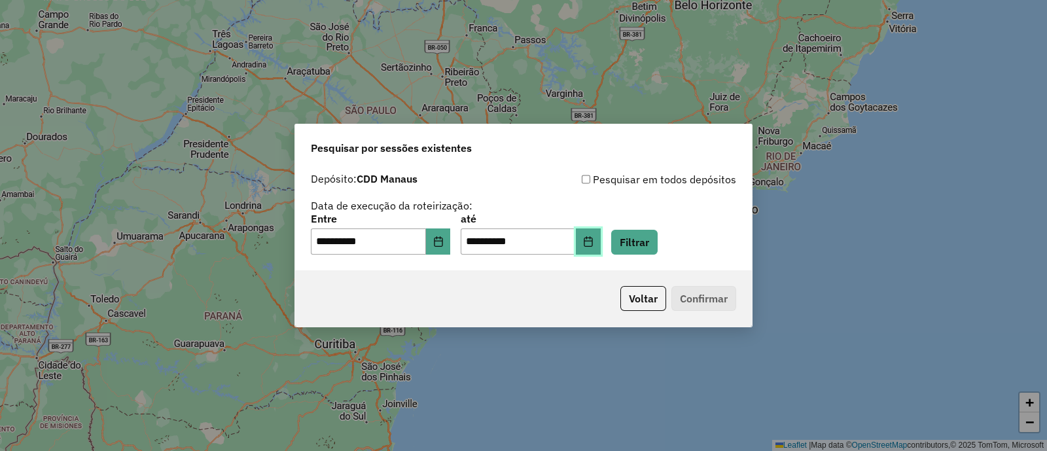
click at [601, 237] on button "Choose Date" at bounding box center [588, 241] width 25 height 26
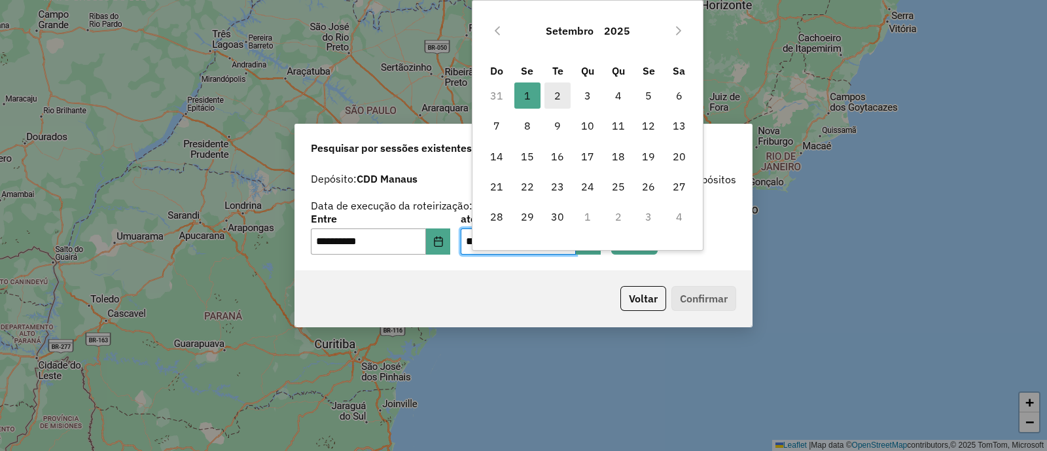
click at [555, 96] on span "2" at bounding box center [557, 95] width 26 height 26
type input "**********"
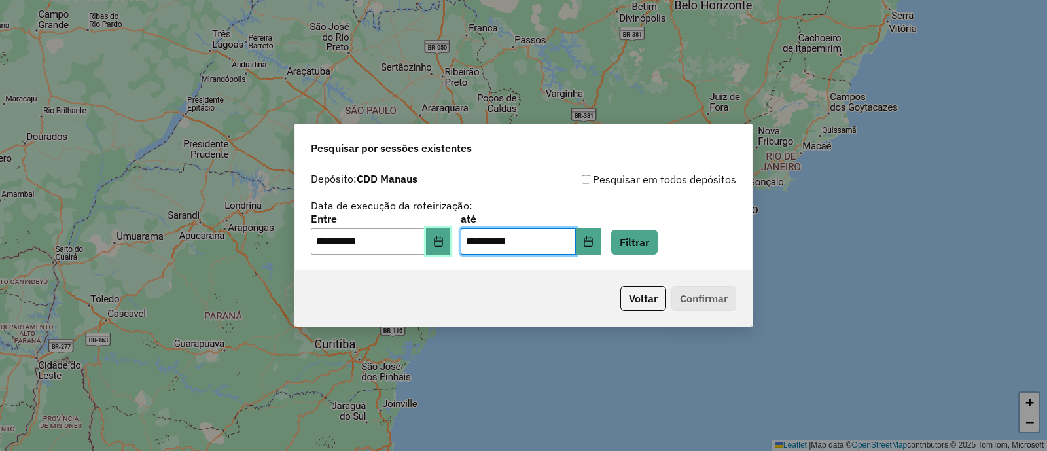
click at [444, 241] on icon "Choose Date" at bounding box center [438, 241] width 10 height 10
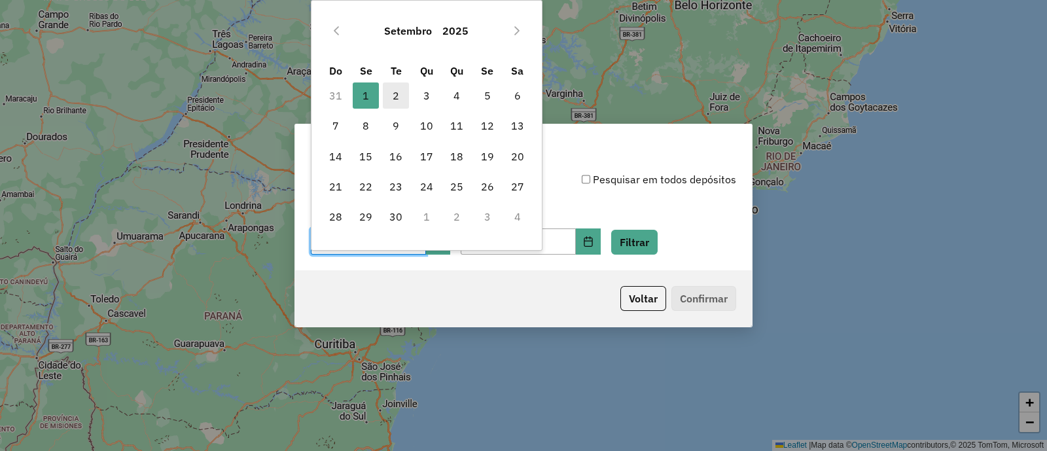
click at [396, 97] on span "2" at bounding box center [396, 95] width 26 height 26
type input "**********"
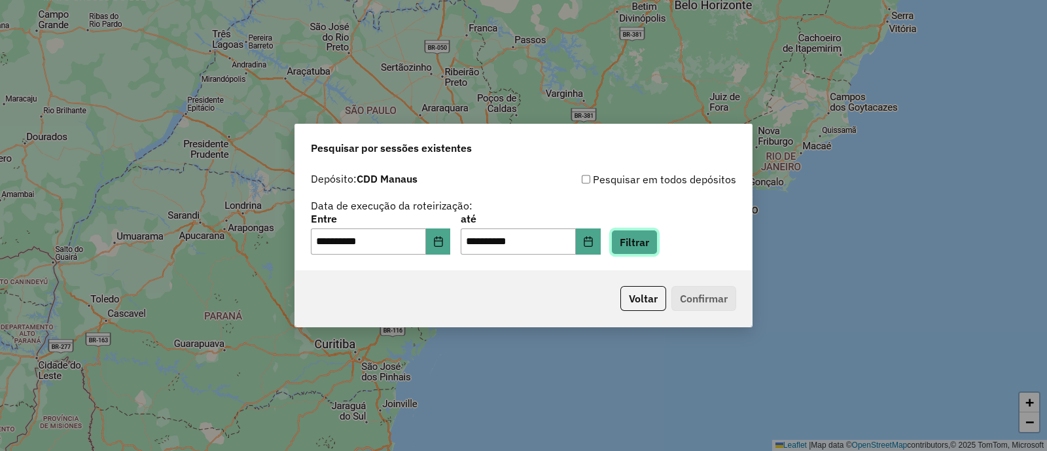
click at [657, 245] on button "Filtrar" at bounding box center [634, 242] width 46 height 25
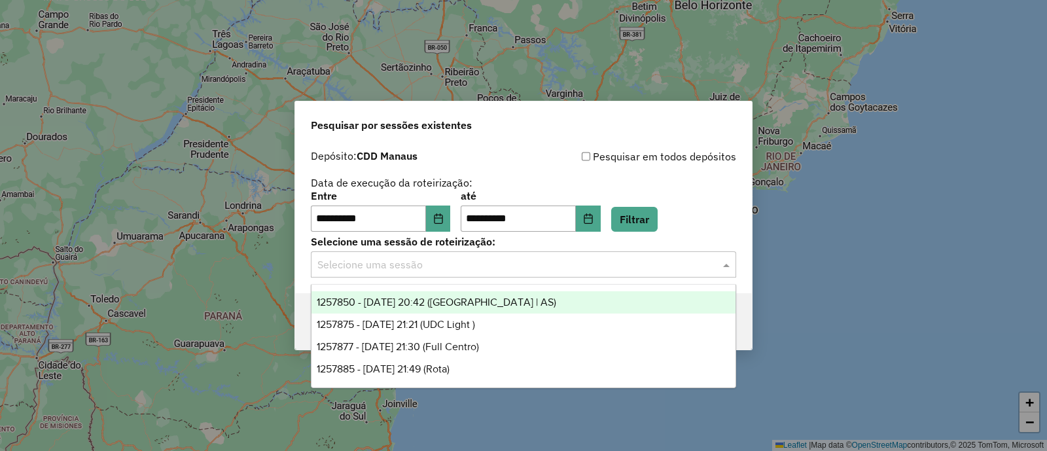
click at [471, 267] on input "text" at bounding box center [510, 265] width 386 height 16
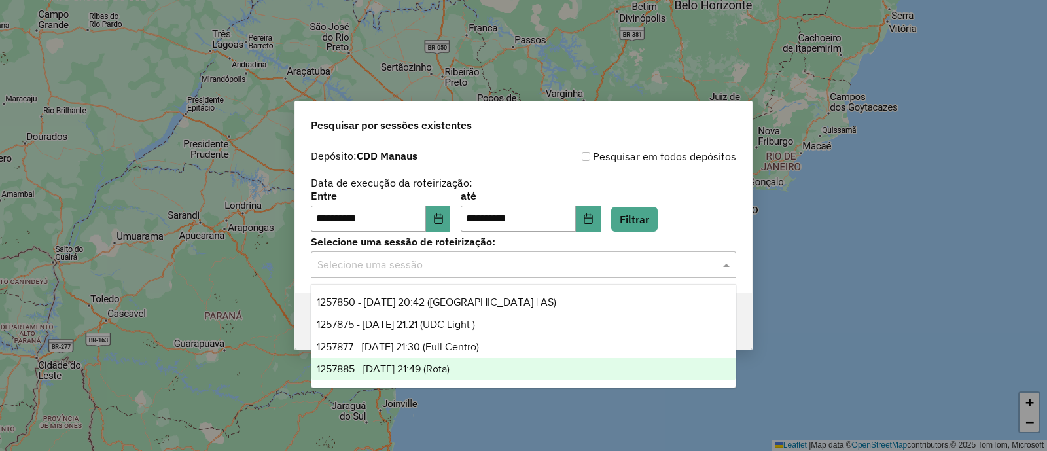
click at [476, 373] on div "1257885 - 02/09/2025 21:49 (Rota)" at bounding box center [523, 369] width 424 height 22
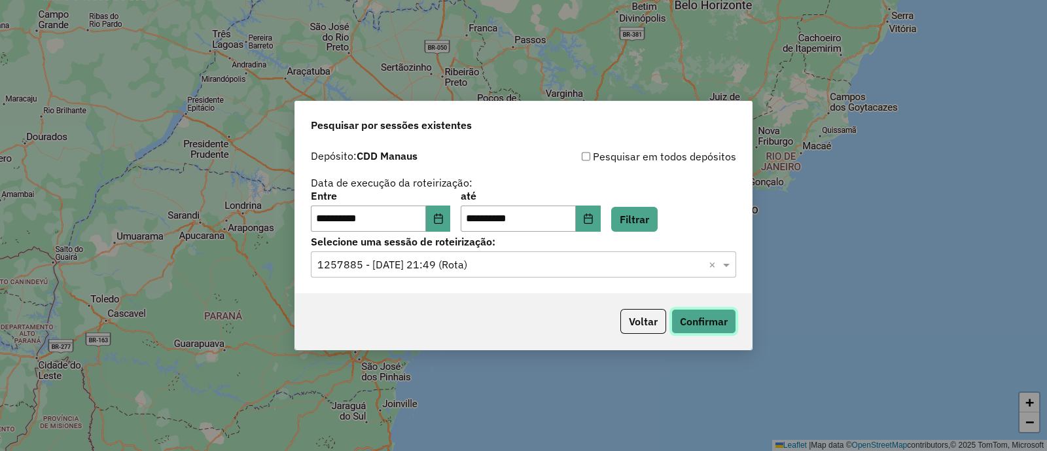
click at [684, 319] on button "Confirmar" at bounding box center [703, 321] width 65 height 25
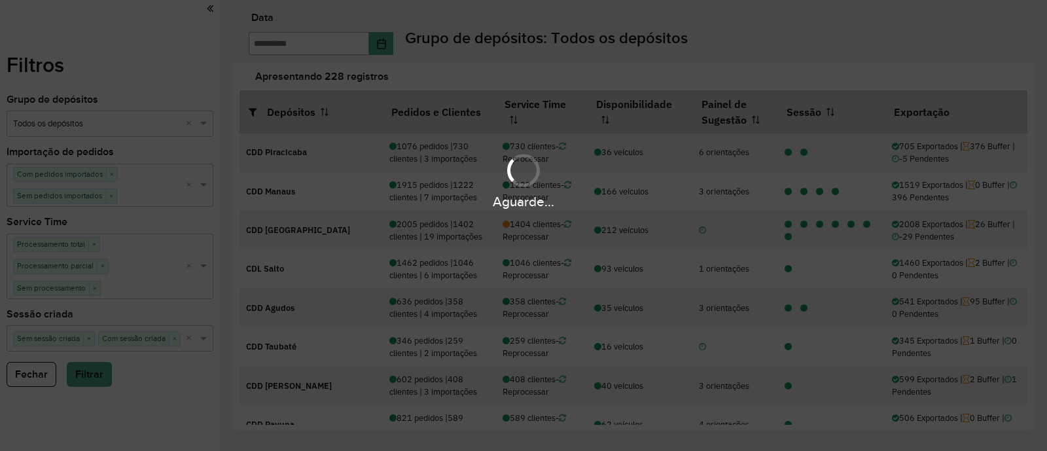
type input "**********"
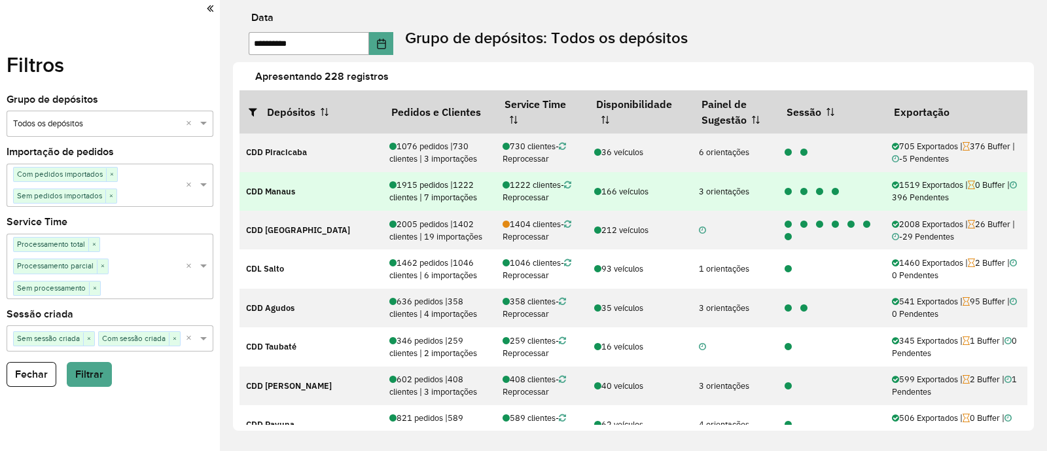
click at [831, 188] on icon at bounding box center [834, 192] width 7 height 9
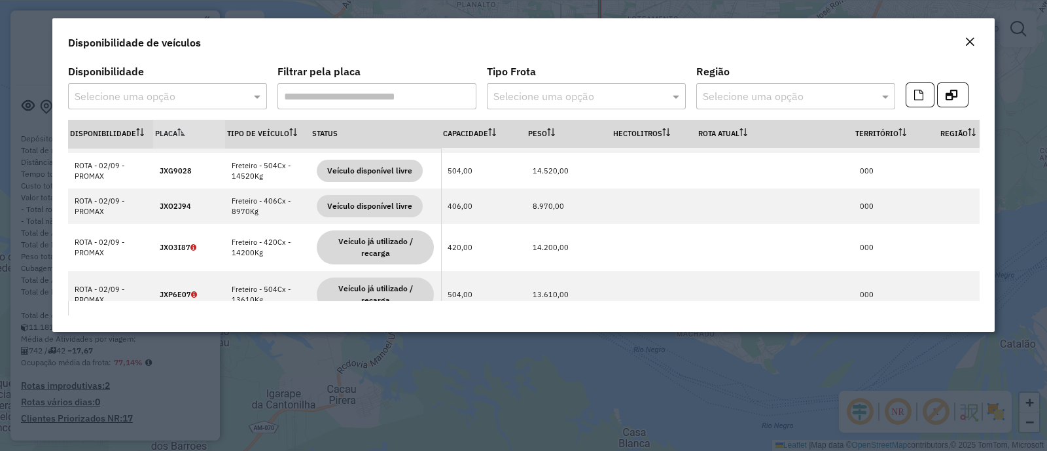
scroll to position [218, 0]
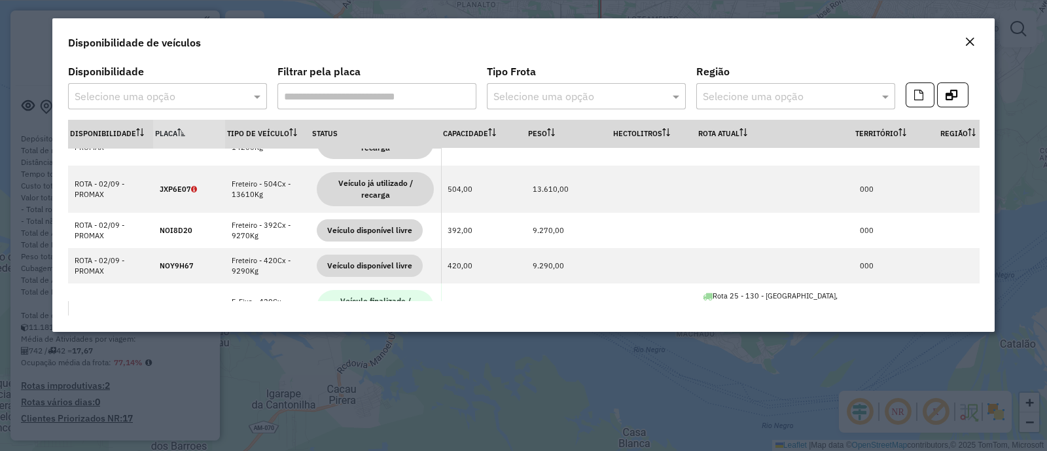
click at [975, 44] on button "Close" at bounding box center [969, 42] width 18 height 17
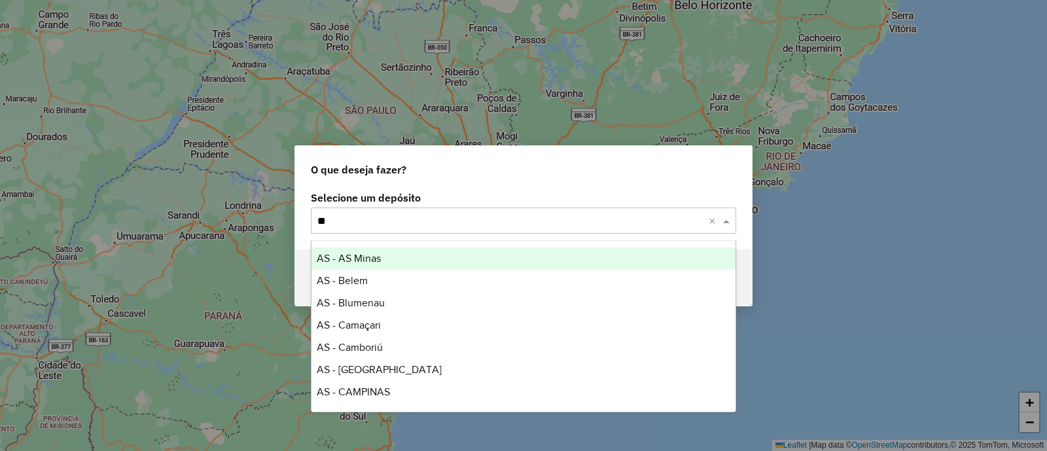
type input "***"
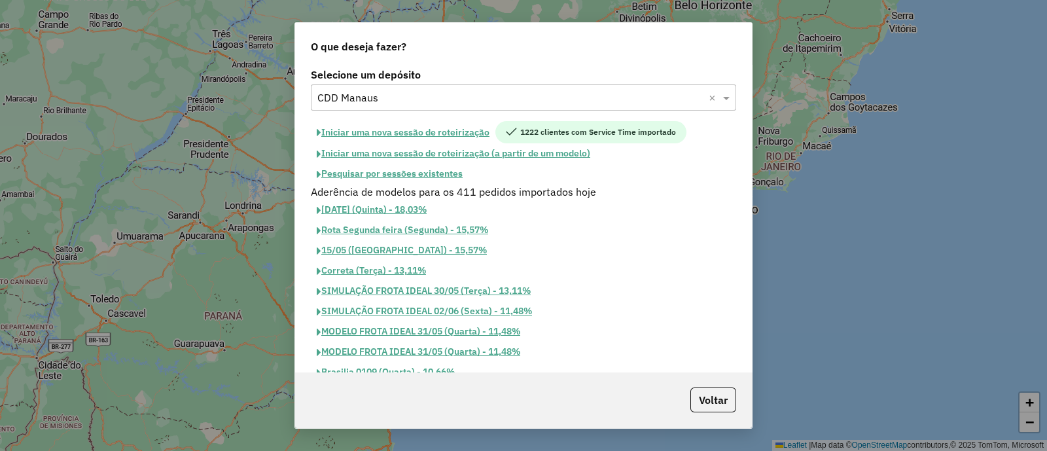
click at [438, 179] on button "Pesquisar por sessões existentes" at bounding box center [390, 174] width 158 height 20
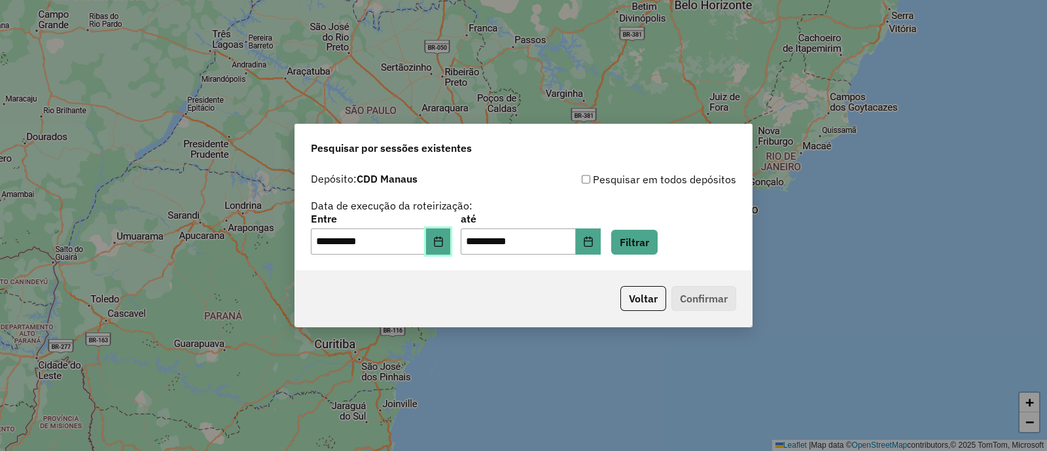
click at [444, 242] on icon "Choose Date" at bounding box center [438, 241] width 10 height 10
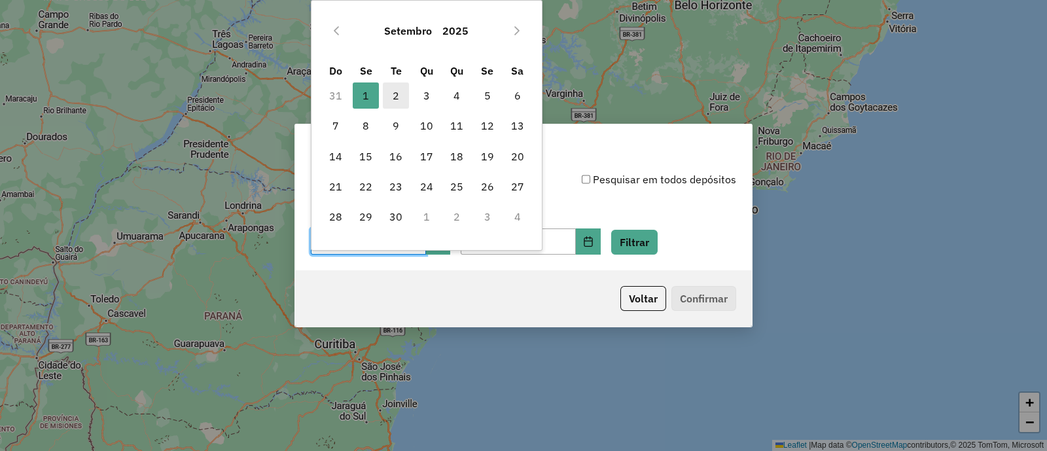
click at [391, 93] on span "2" at bounding box center [396, 95] width 26 height 26
type input "**********"
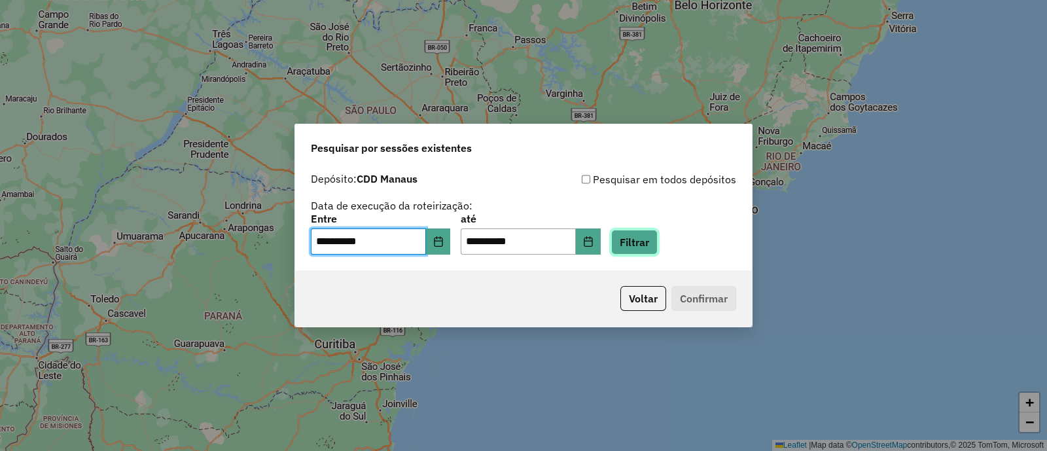
click at [638, 236] on button "Filtrar" at bounding box center [634, 242] width 46 height 25
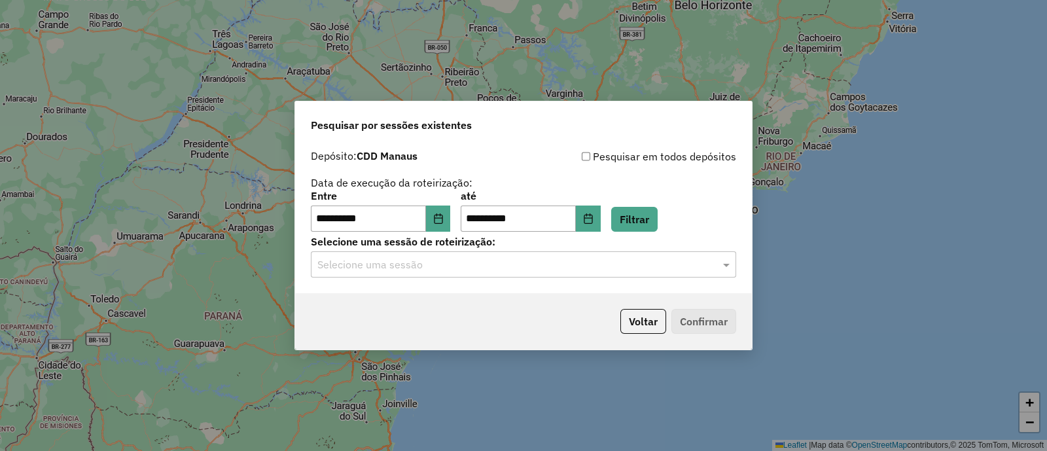
click at [440, 263] on input "text" at bounding box center [510, 265] width 386 height 16
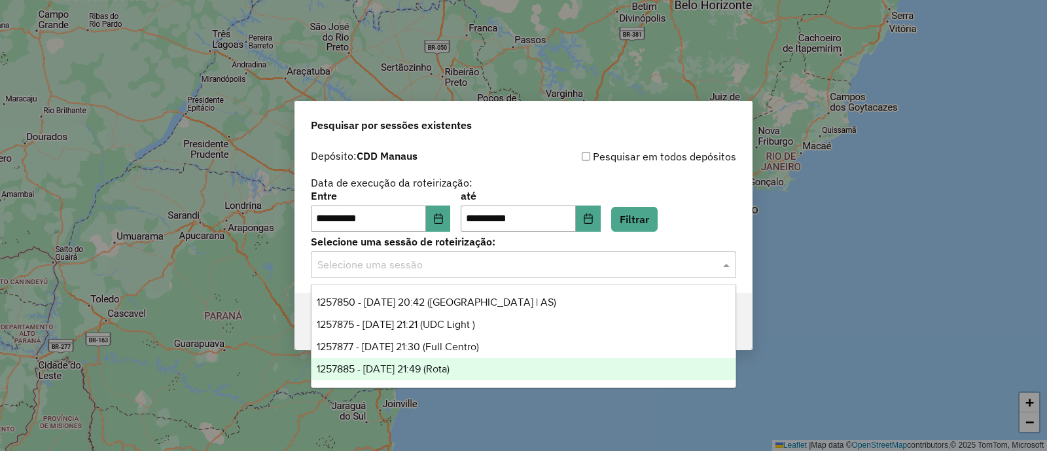
click at [449, 368] on span "1257885 - [DATE] 21:49 (Rota)" at bounding box center [383, 368] width 133 height 11
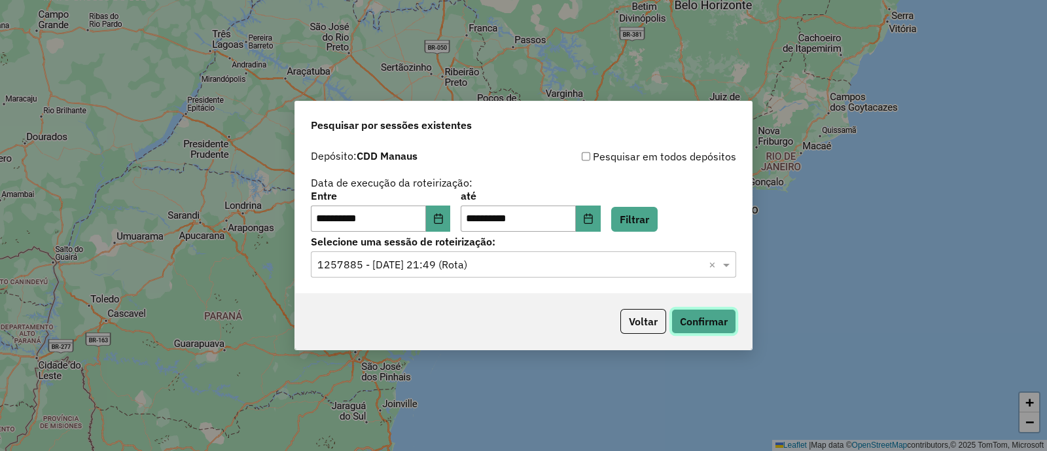
click at [715, 328] on button "Confirmar" at bounding box center [703, 321] width 65 height 25
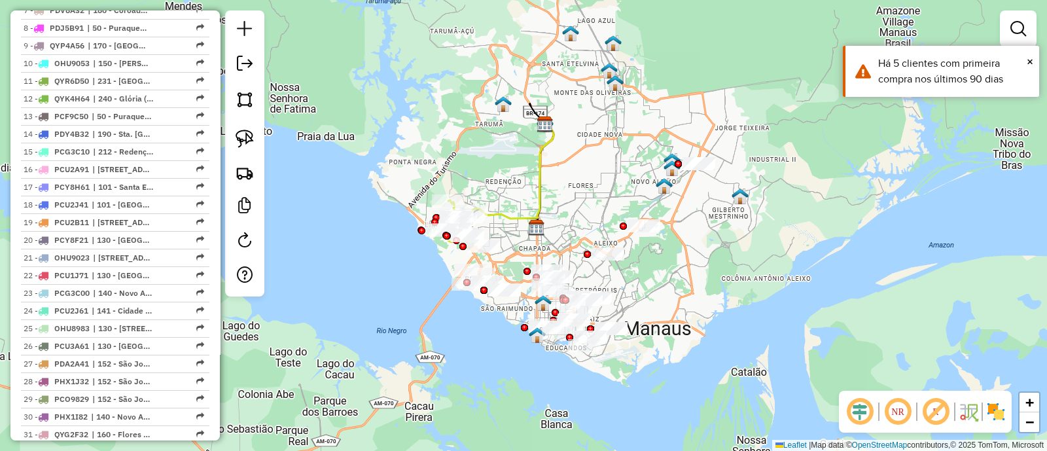
scroll to position [1090, 0]
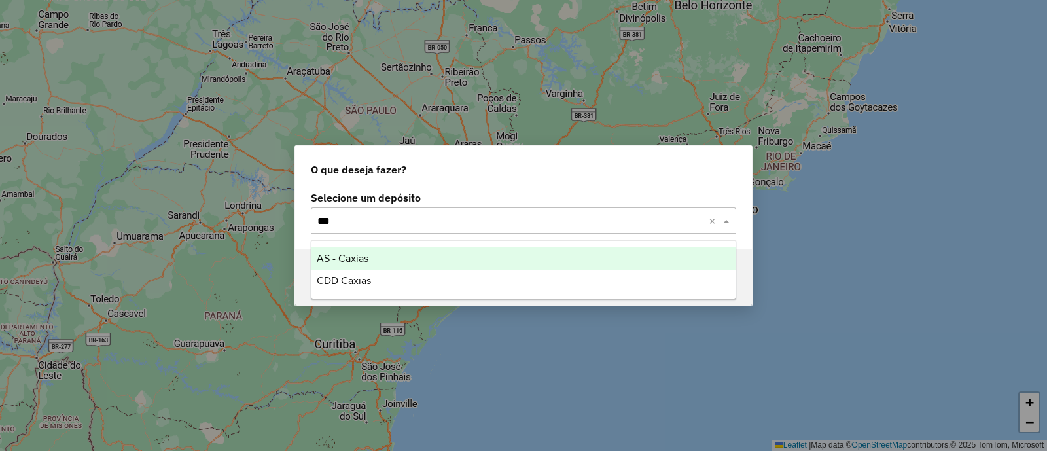
type input "****"
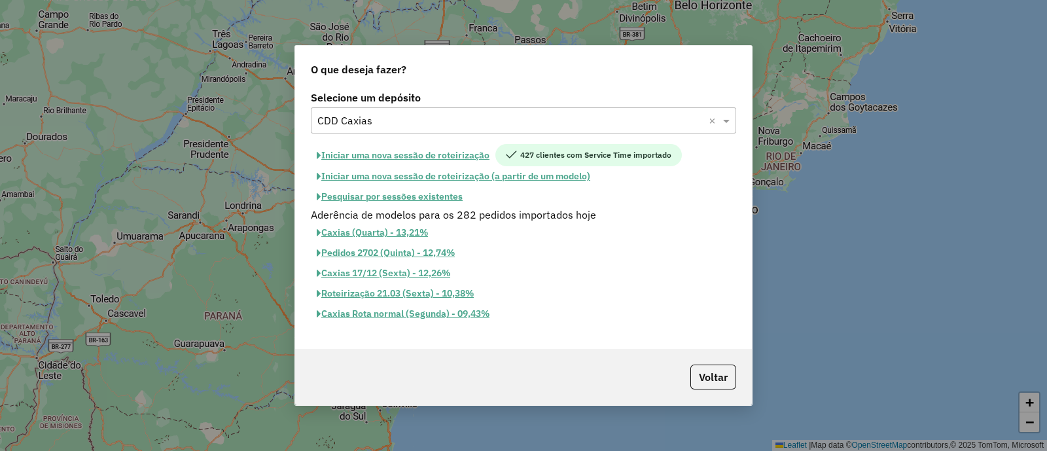
click at [427, 195] on button "Pesquisar por sessões existentes" at bounding box center [390, 196] width 158 height 20
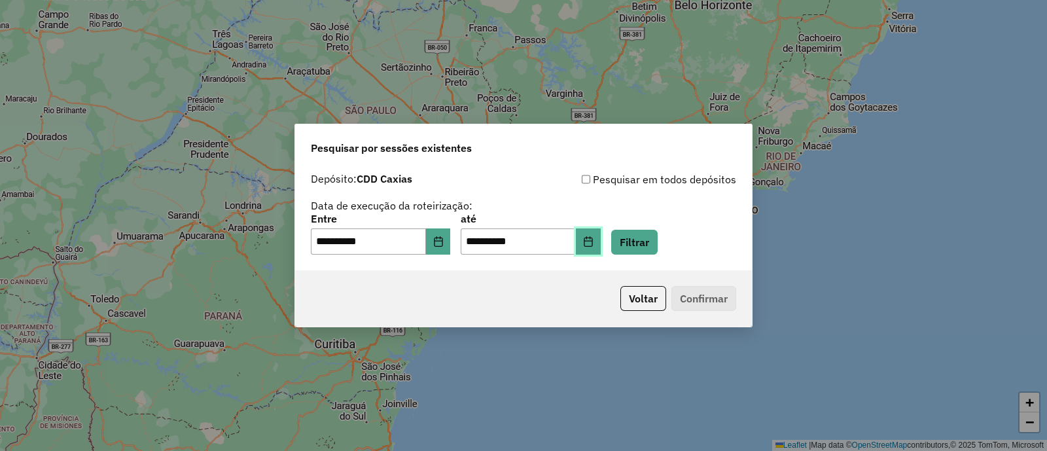
click at [593, 239] on icon "Choose Date" at bounding box center [588, 241] width 10 height 10
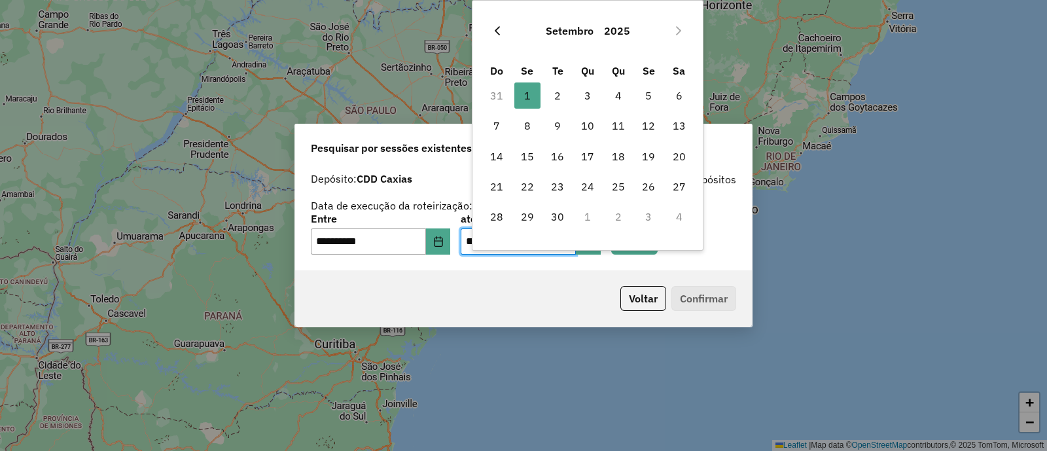
click at [492, 31] on icon "Previous Month" at bounding box center [497, 31] width 10 height 10
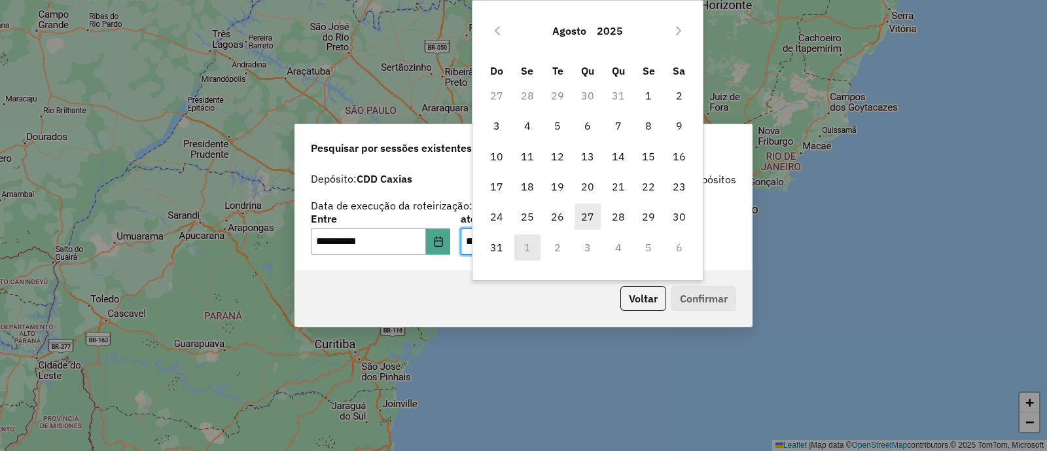
click at [591, 220] on span "27" at bounding box center [587, 216] width 26 height 26
type input "**********"
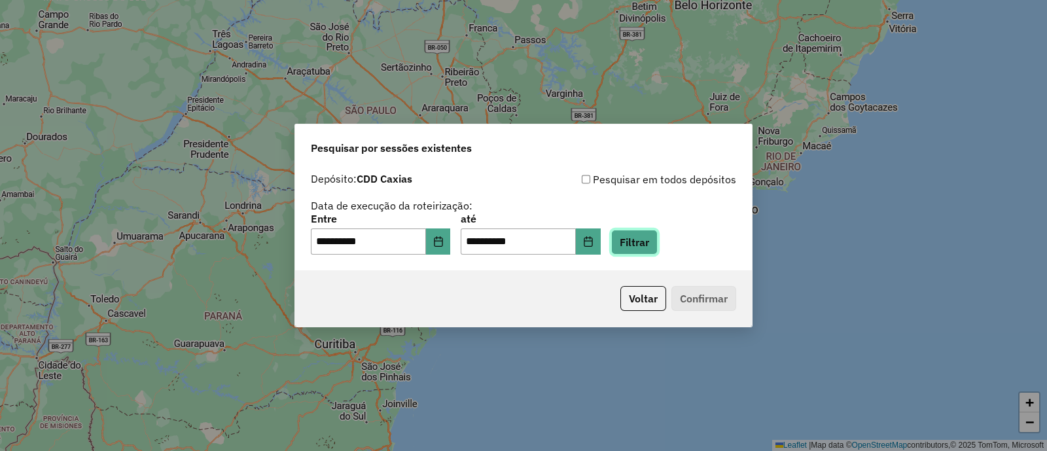
click at [648, 237] on button "Filtrar" at bounding box center [634, 242] width 46 height 25
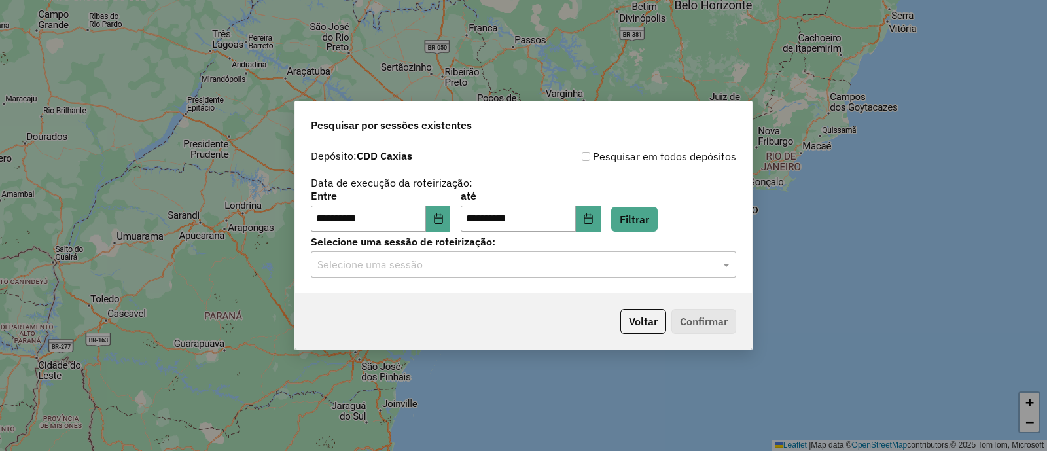
click at [470, 263] on input "text" at bounding box center [510, 265] width 386 height 16
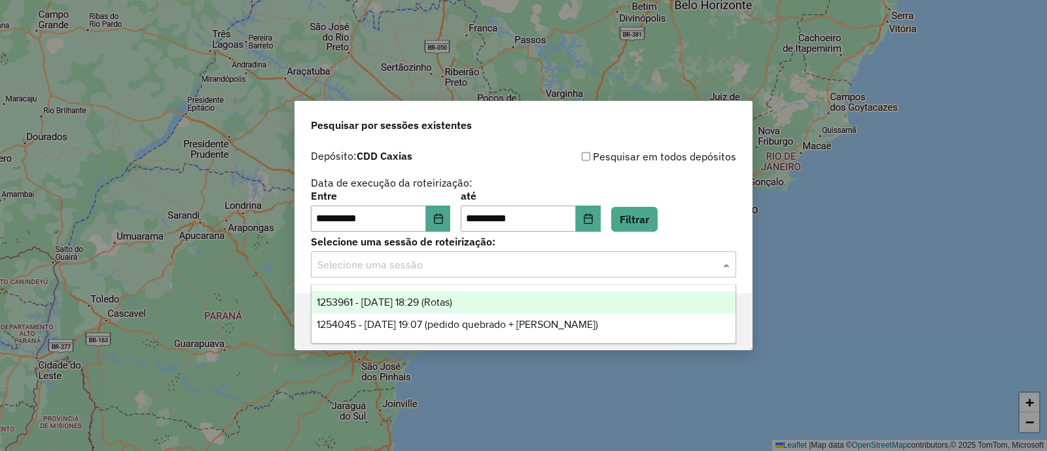
click at [452, 304] on span "1253961 - 27/08/2025 18:29 (Rotas)" at bounding box center [384, 301] width 135 height 11
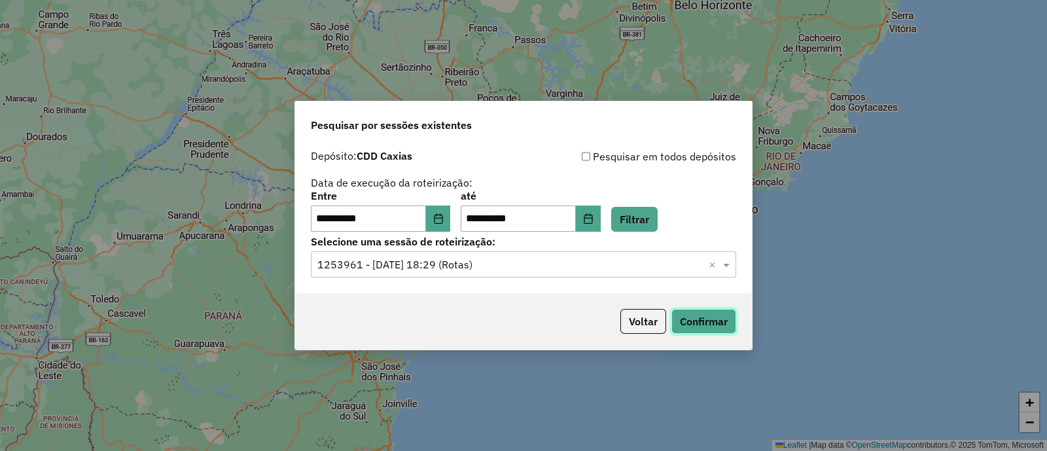
click at [691, 322] on button "Confirmar" at bounding box center [703, 321] width 65 height 25
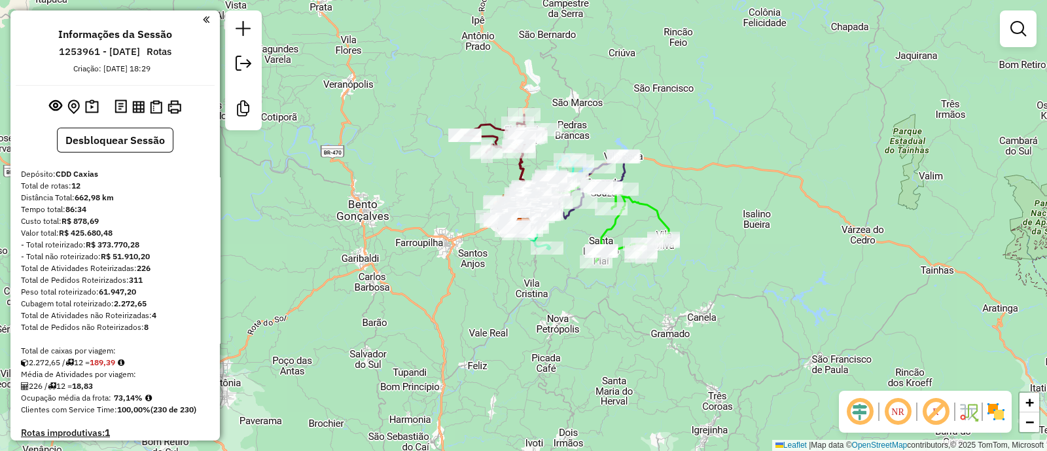
scroll to position [545, 0]
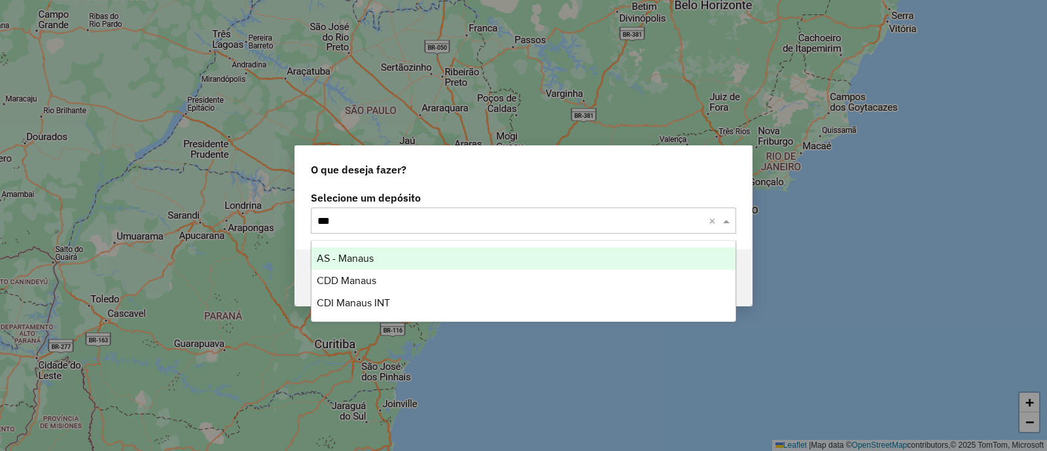
type input "****"
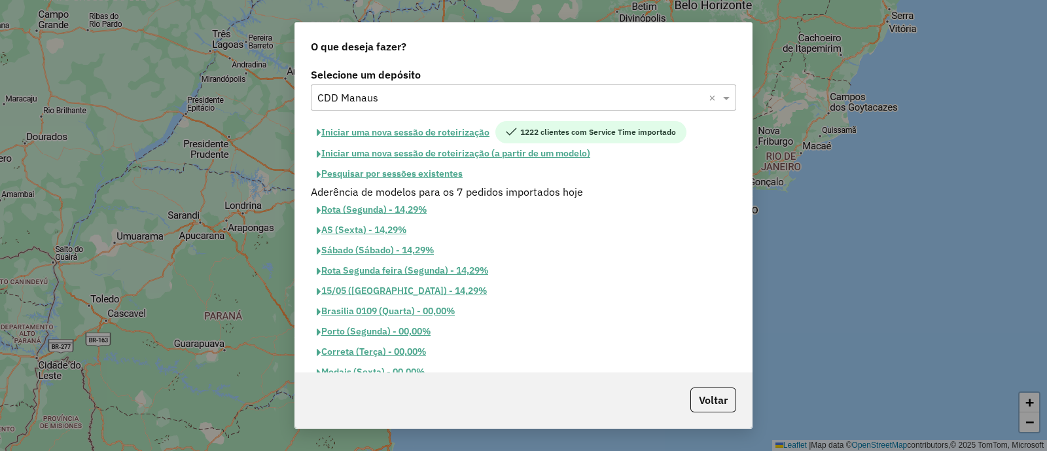
click at [394, 131] on button "Iniciar uma nova sessão de roteirização" at bounding box center [403, 132] width 184 height 22
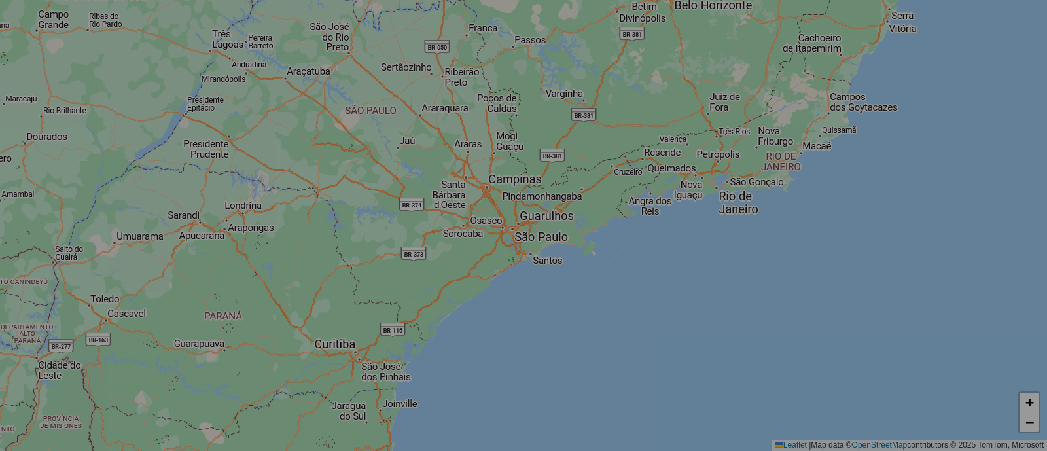
select select "*"
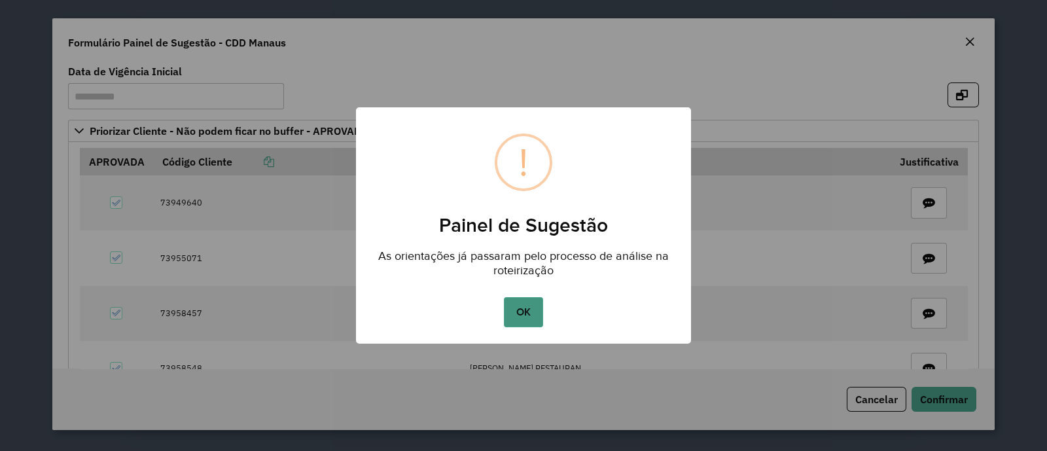
click at [525, 307] on button "OK" at bounding box center [523, 312] width 39 height 30
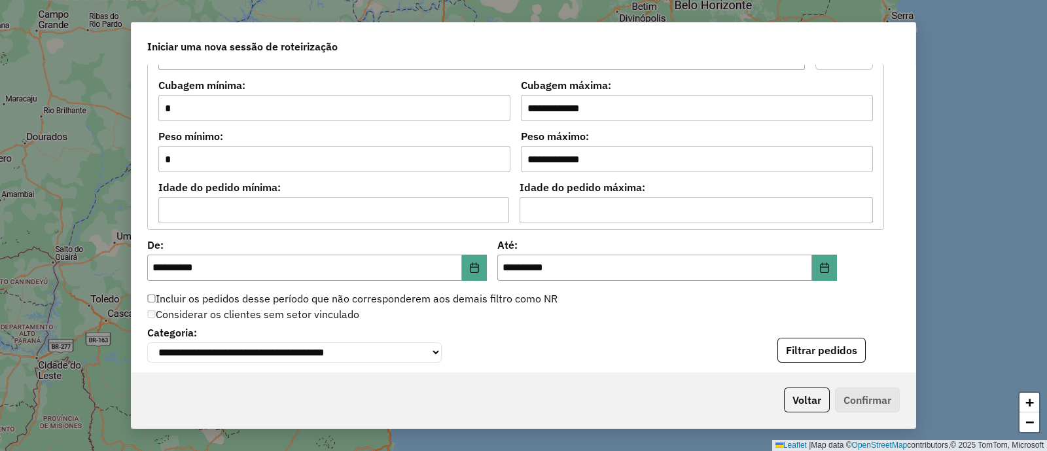
scroll to position [1417, 0]
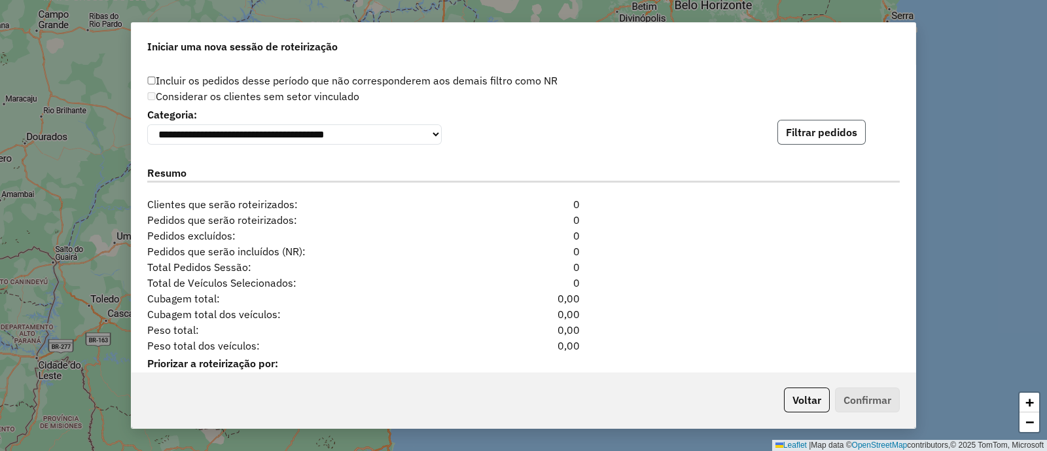
click at [791, 138] on button "Filtrar pedidos" at bounding box center [821, 132] width 88 height 25
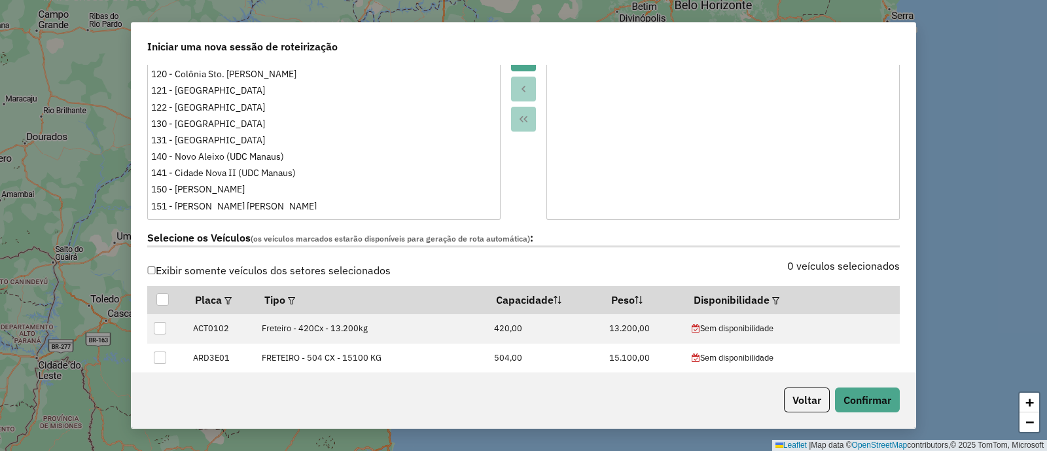
scroll to position [0, 0]
